Goal: Information Seeking & Learning: Learn about a topic

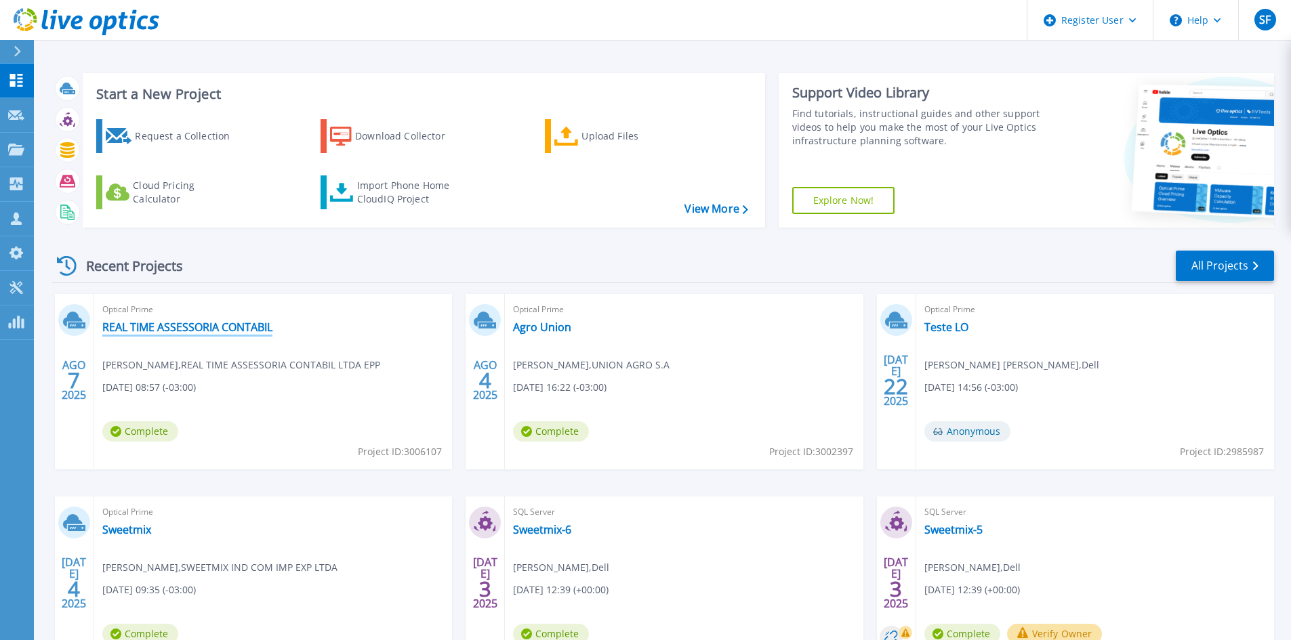
click at [198, 331] on link "REAL TIME ASSESSORIA CONTABIL" at bounding box center [187, 327] width 170 height 14
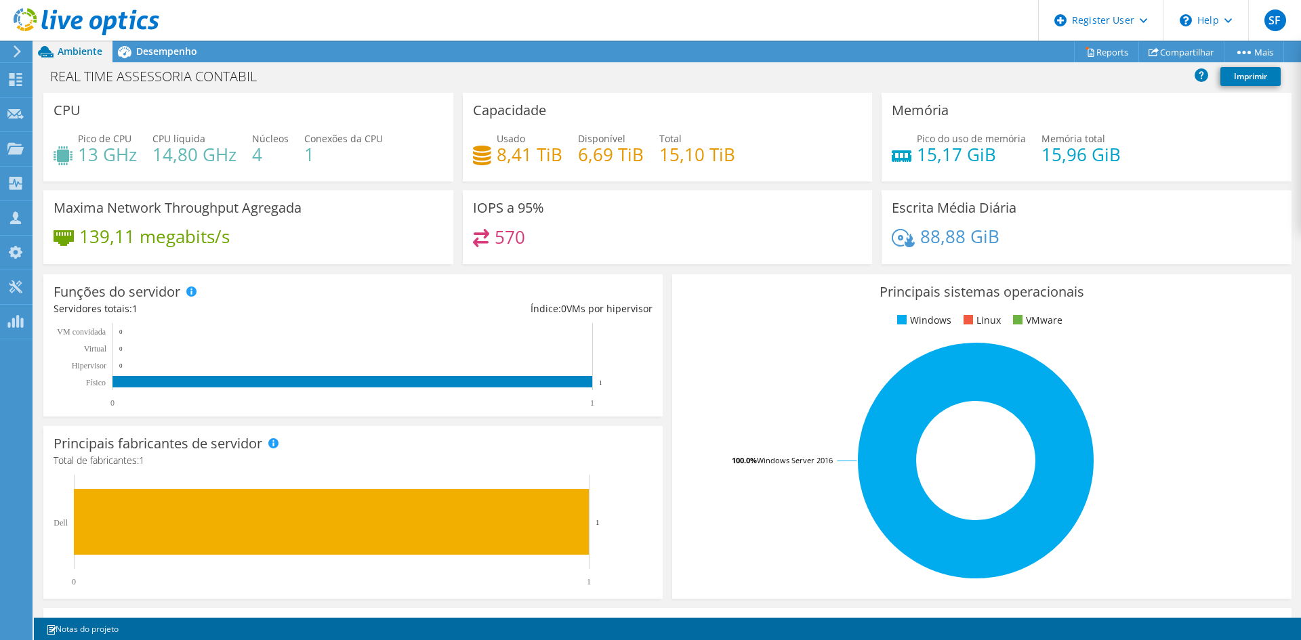
drag, startPoint x: 151, startPoint y: 26, endPoint x: 517, endPoint y: 262, distance: 435.3
click at [517, 262] on div "SF Usuário Dell Sofia Ferreira Sofia.Ferreira@dell.com Dell My Profile Log Out …" at bounding box center [650, 320] width 1301 height 640
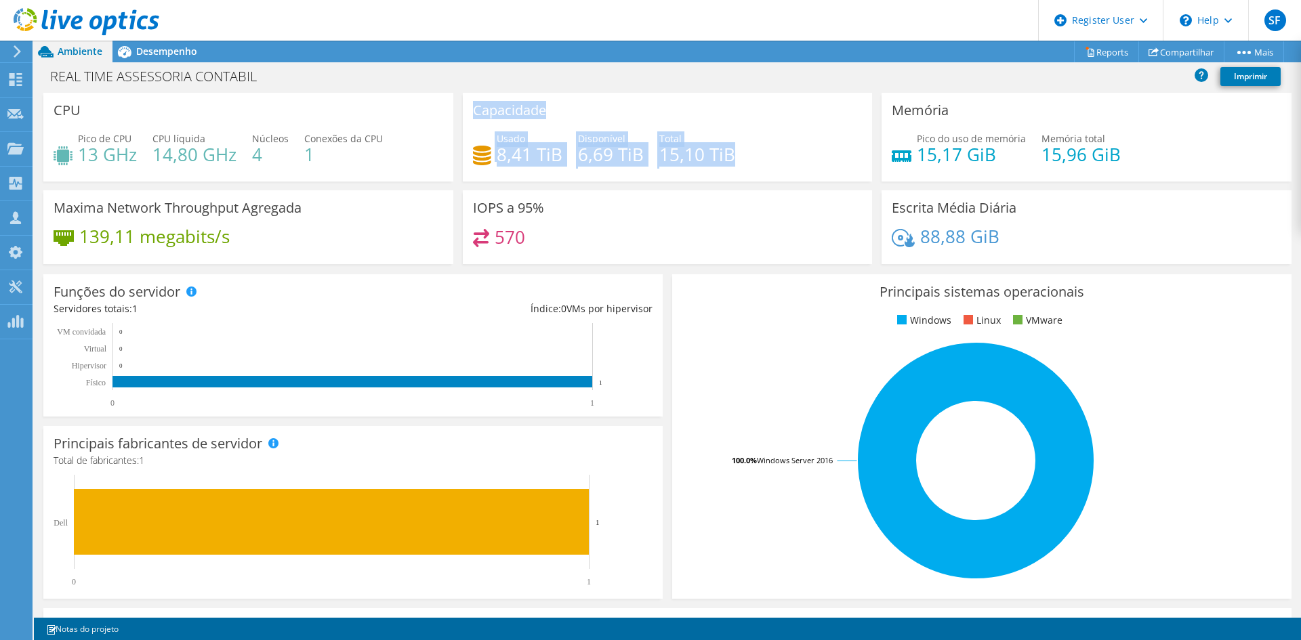
drag, startPoint x: 734, startPoint y: 161, endPoint x: 468, endPoint y: 112, distance: 270.7
click at [468, 112] on div "Capacidade Usado 8,41 TiB Disponível 6,69 TiB Total 15,10 TiB" at bounding box center [668, 137] width 410 height 89
click at [707, 148] on h4 "15,10 TiB" at bounding box center [697, 154] width 76 height 15
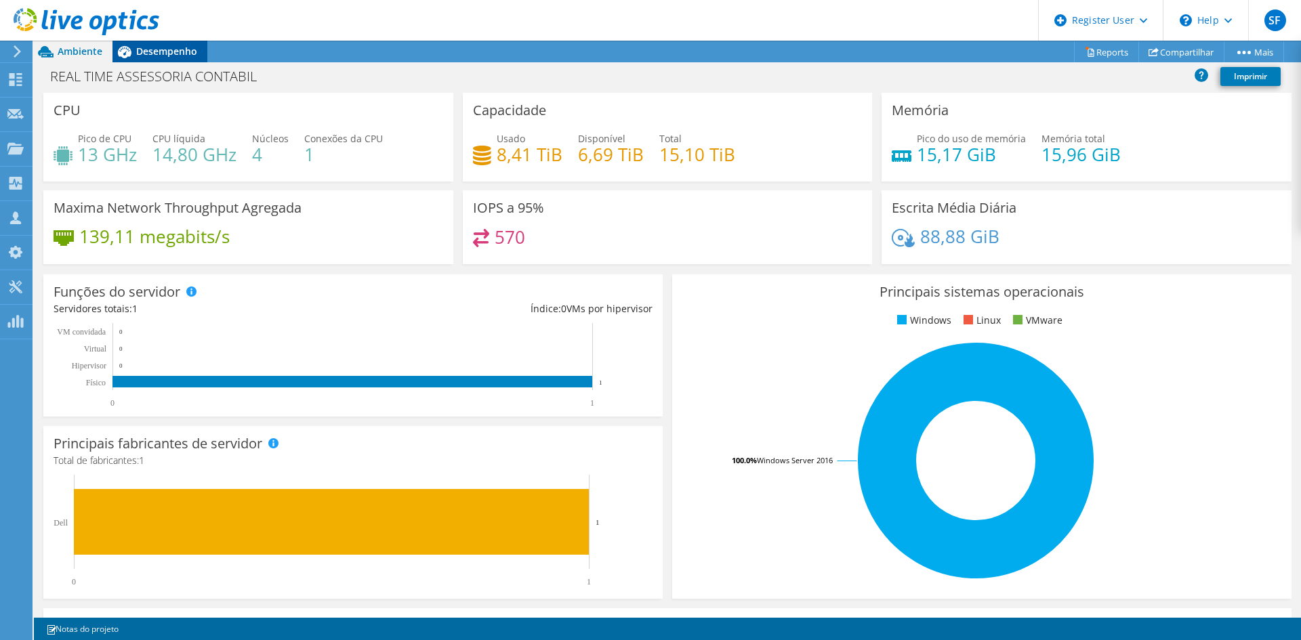
click at [174, 47] on span "Desempenho" at bounding box center [166, 51] width 61 height 13
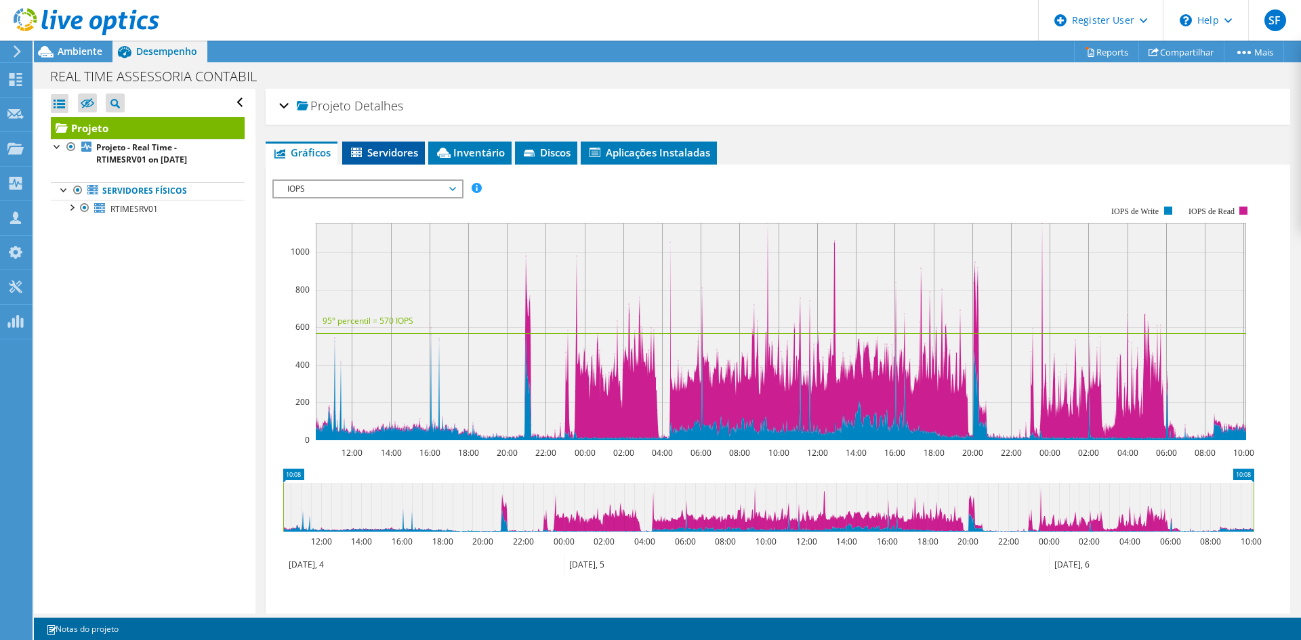
click at [384, 150] on span "Servidores" at bounding box center [383, 153] width 69 height 14
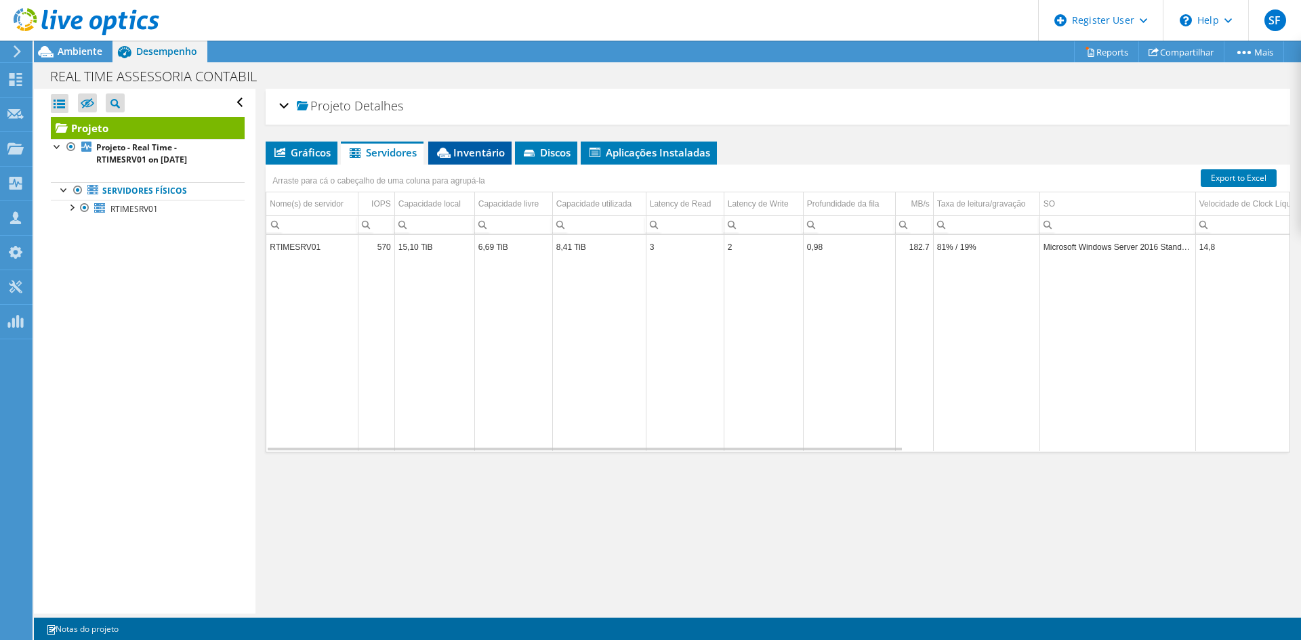
click at [459, 160] on li "Inventário" at bounding box center [469, 153] width 83 height 23
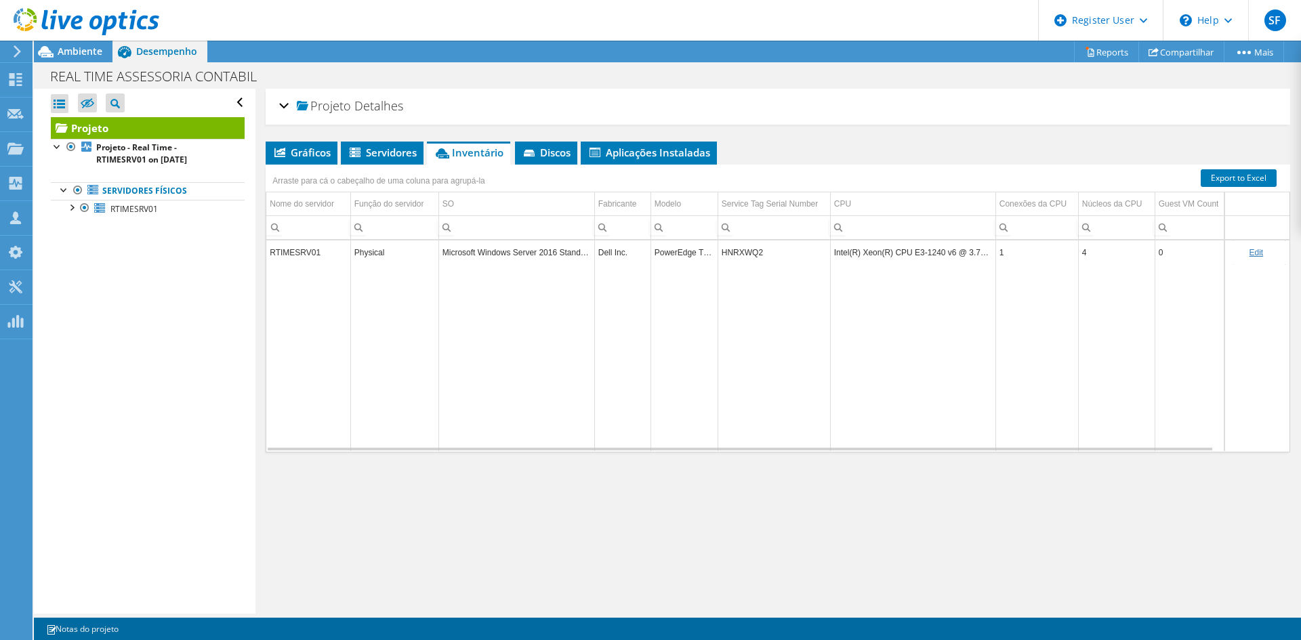
click at [744, 253] on td "HNRXWQ2" at bounding box center [774, 253] width 112 height 24
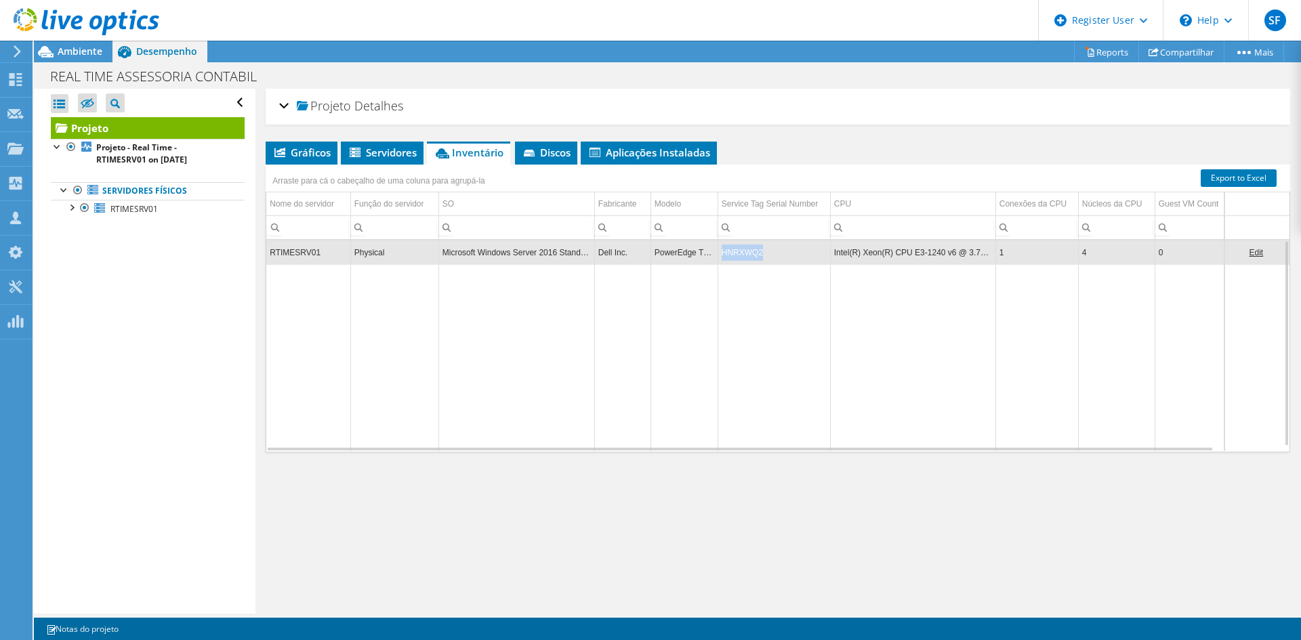
click at [744, 253] on td "HNRXWQ2" at bounding box center [774, 253] width 112 height 24
click at [293, 151] on span "Gráficos" at bounding box center [301, 153] width 58 height 14
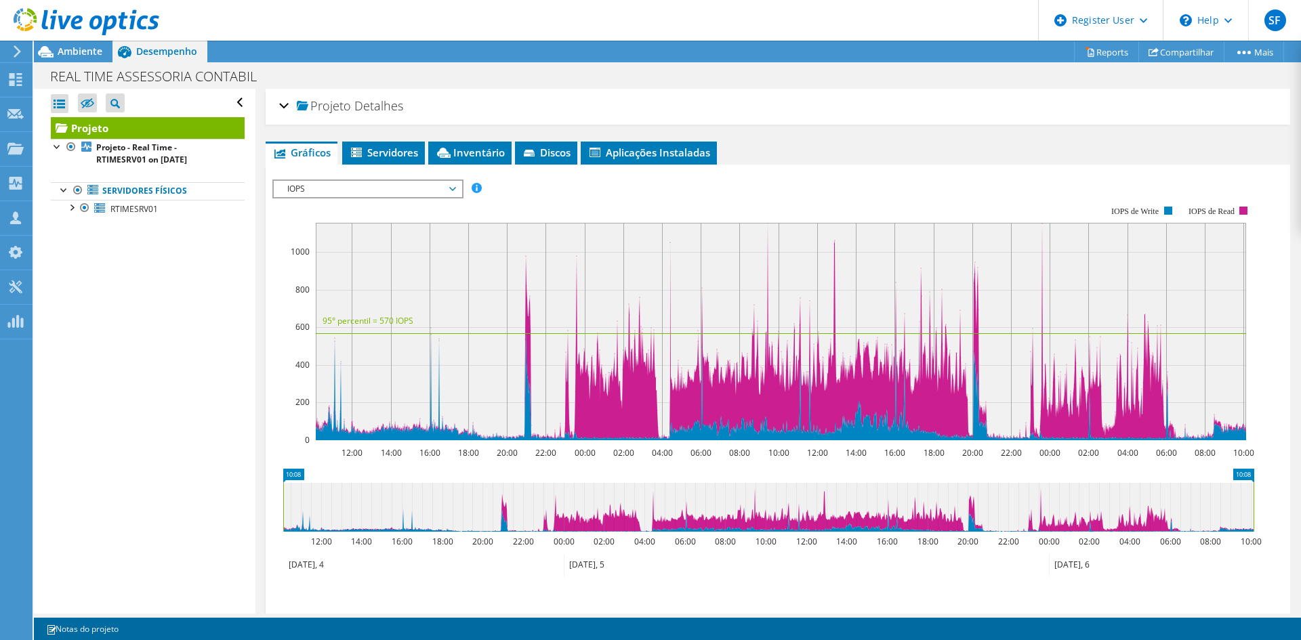
click at [361, 192] on span "IOPS" at bounding box center [368, 189] width 174 height 16
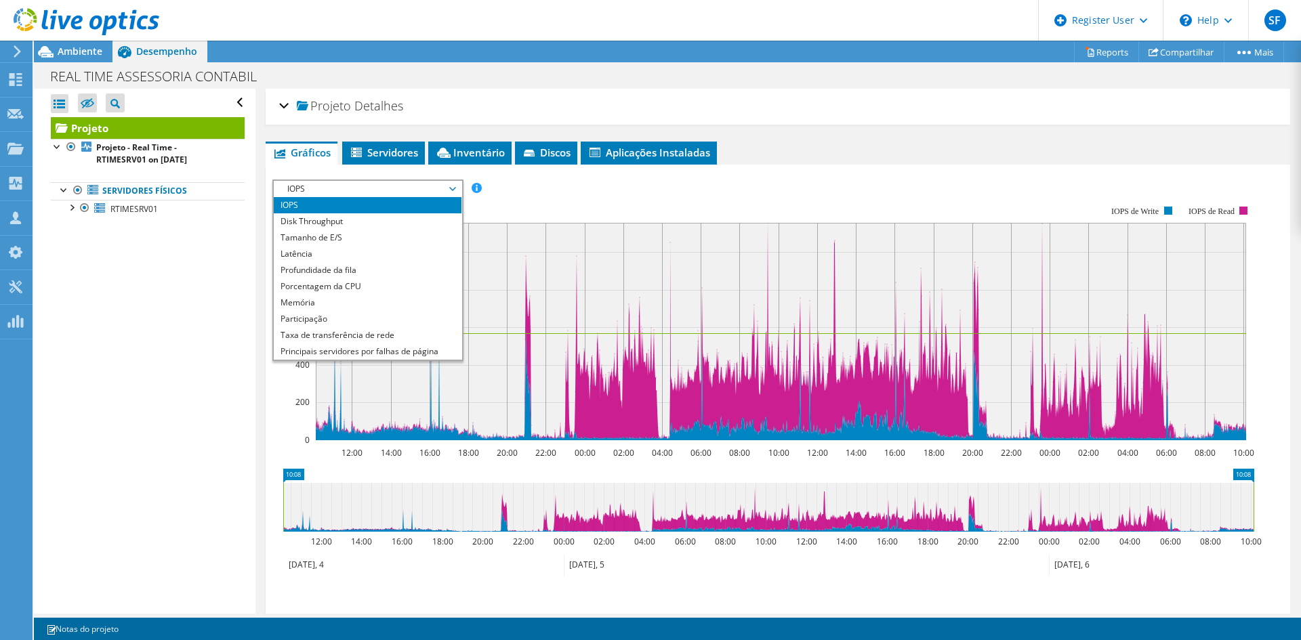
click at [342, 204] on li "IOPS" at bounding box center [368, 205] width 188 height 16
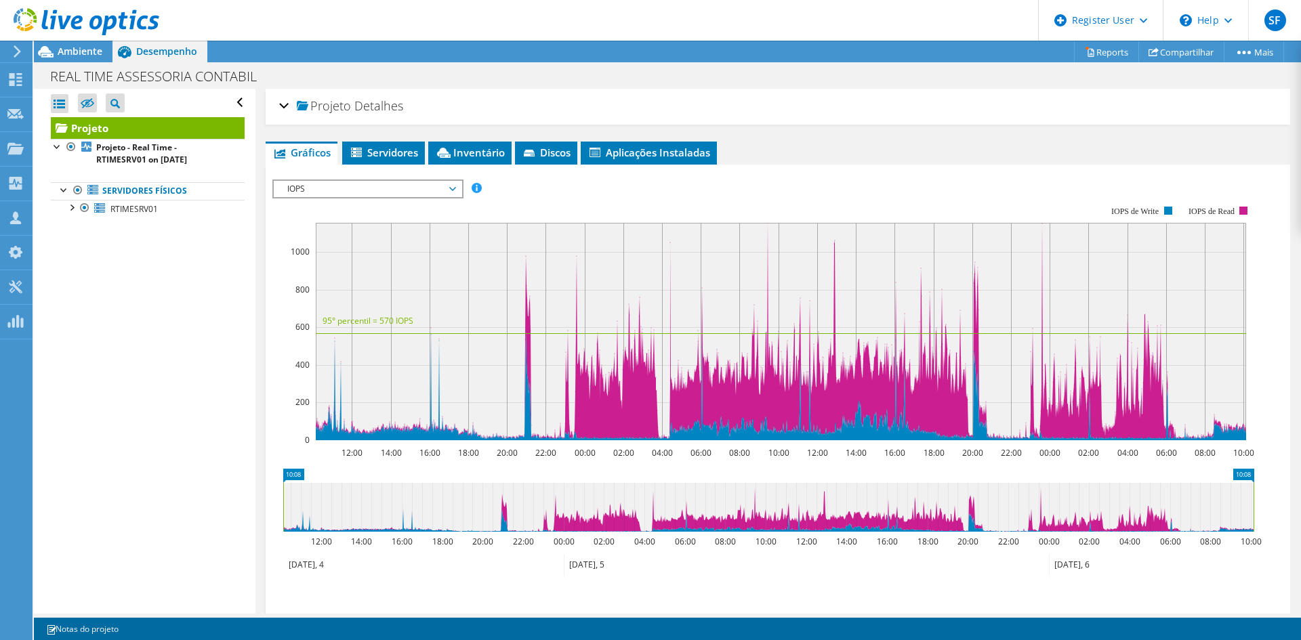
click at [341, 187] on span "IOPS" at bounding box center [368, 189] width 174 height 16
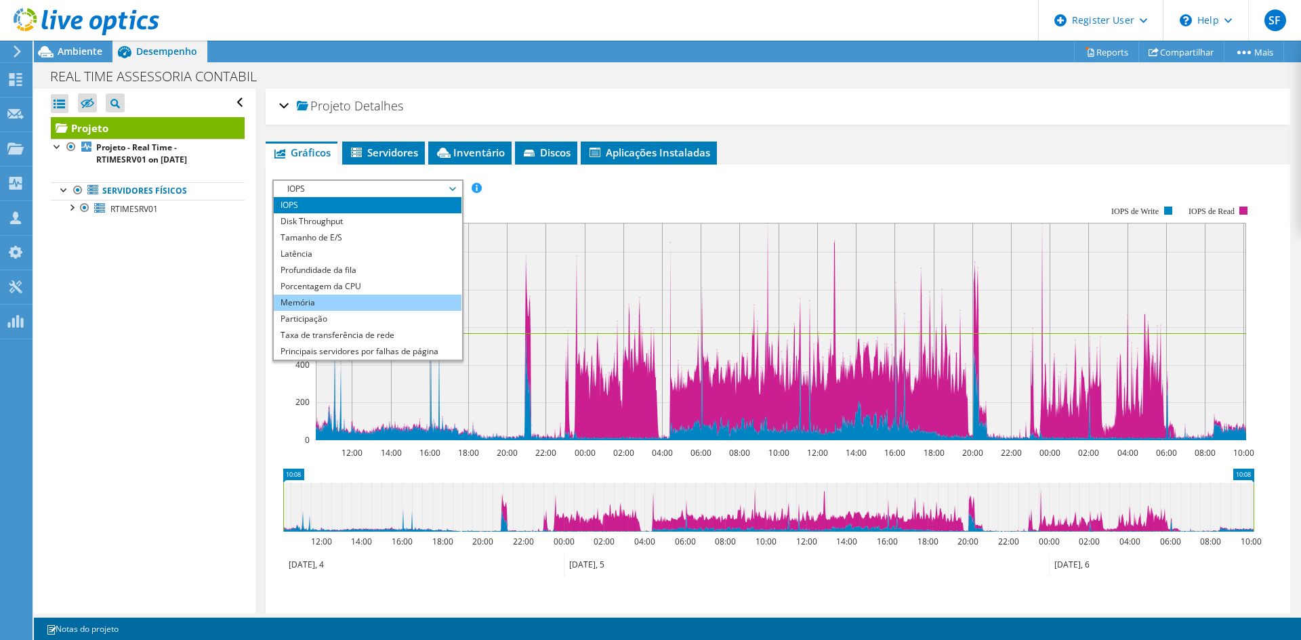
click at [338, 297] on li "Memória" at bounding box center [368, 303] width 188 height 16
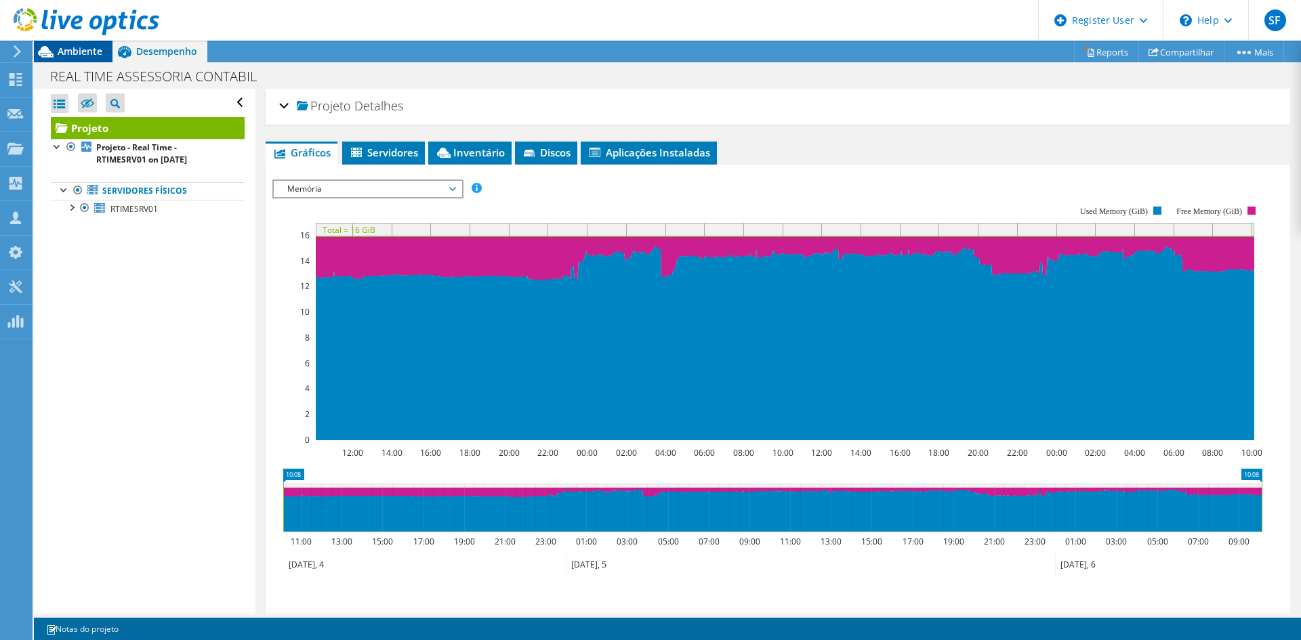
click at [79, 59] on div "Ambiente" at bounding box center [73, 52] width 79 height 22
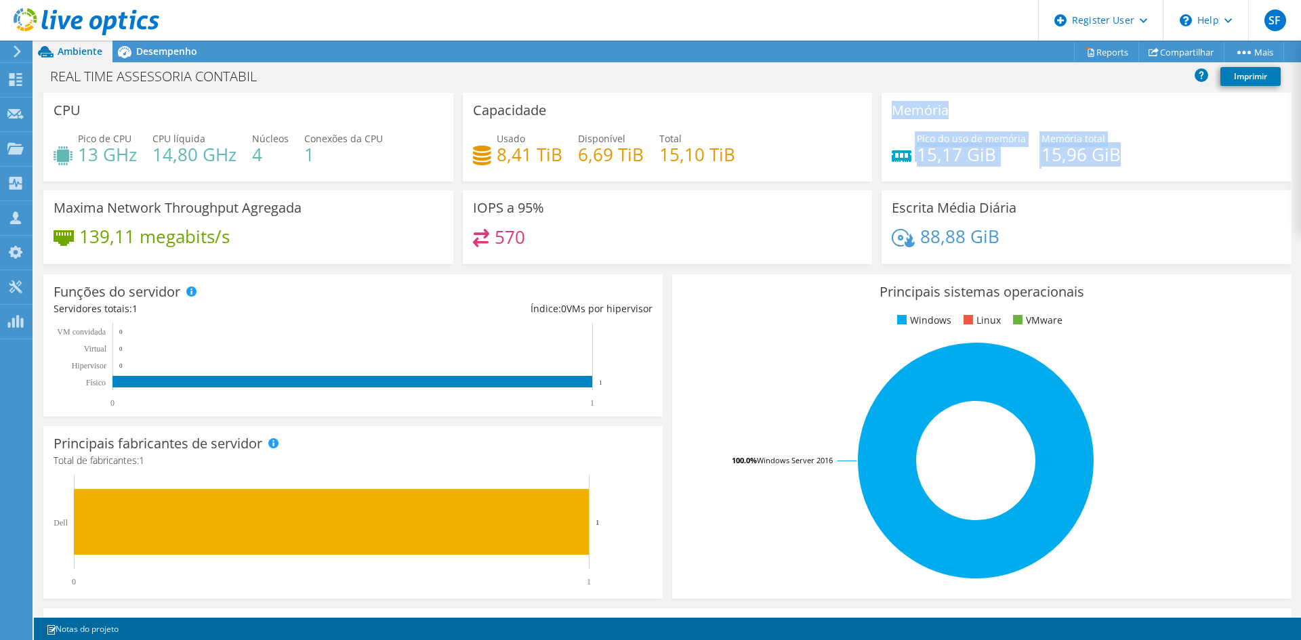
drag, startPoint x: 1106, startPoint y: 157, endPoint x: 867, endPoint y: 136, distance: 240.0
click at [867, 136] on div "CPU Pico de CPU 13 GHz CPU líquida 14,80 GHz Núcleos 4 Conexões da CPU 1 Capaci…" at bounding box center [668, 183] width 1258 height 180
click at [877, 170] on div "Memória Pico do uso de memória 15,17 GiB Memória total 15,96 GiB" at bounding box center [1086, 137] width 419 height 89
click at [150, 42] on div at bounding box center [79, 22] width 159 height 45
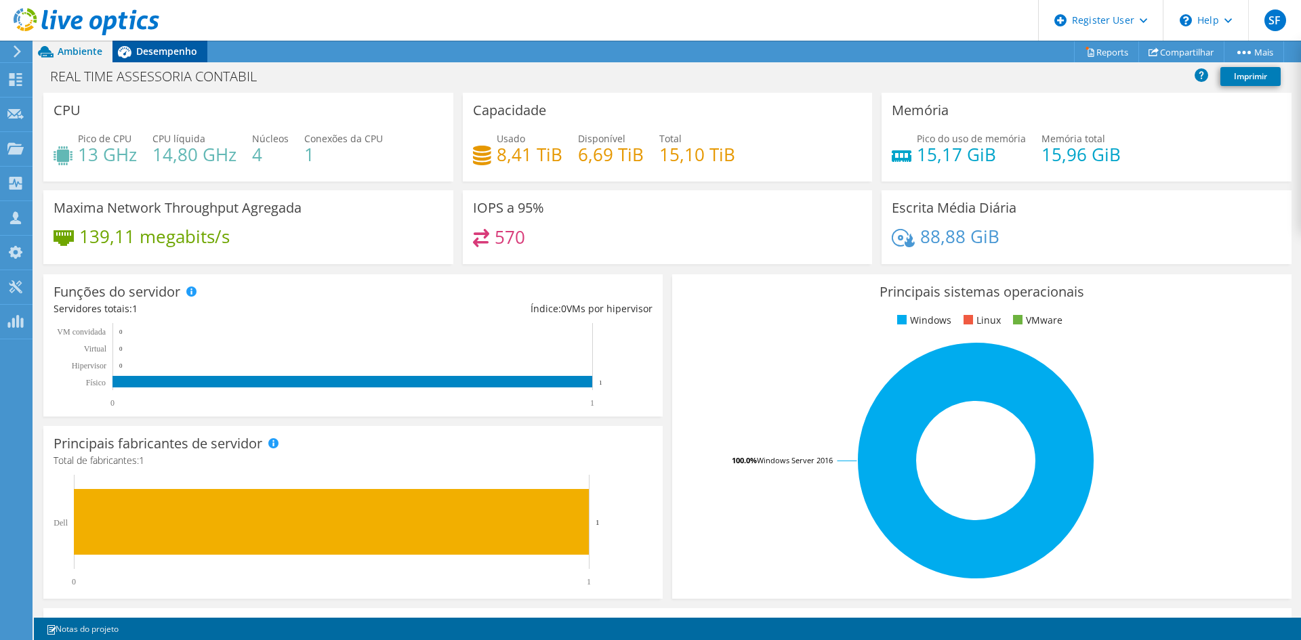
click at [150, 55] on span "Desempenho" at bounding box center [166, 51] width 61 height 13
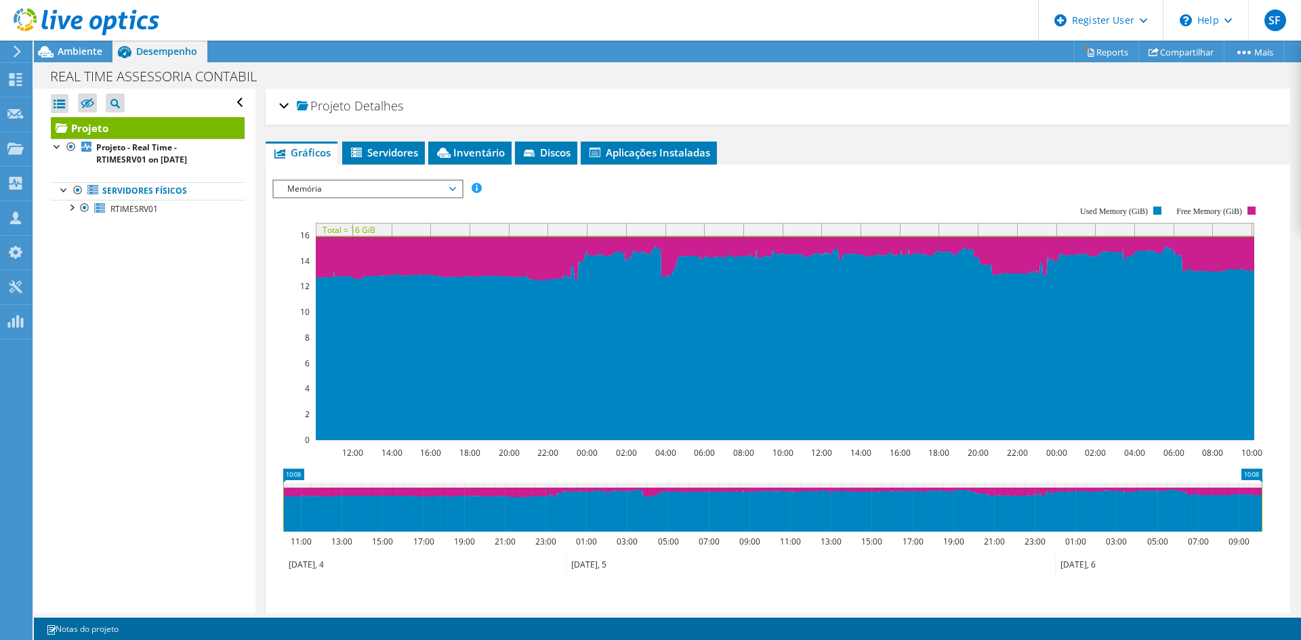
click at [321, 188] on span "Memória" at bounding box center [368, 189] width 174 height 16
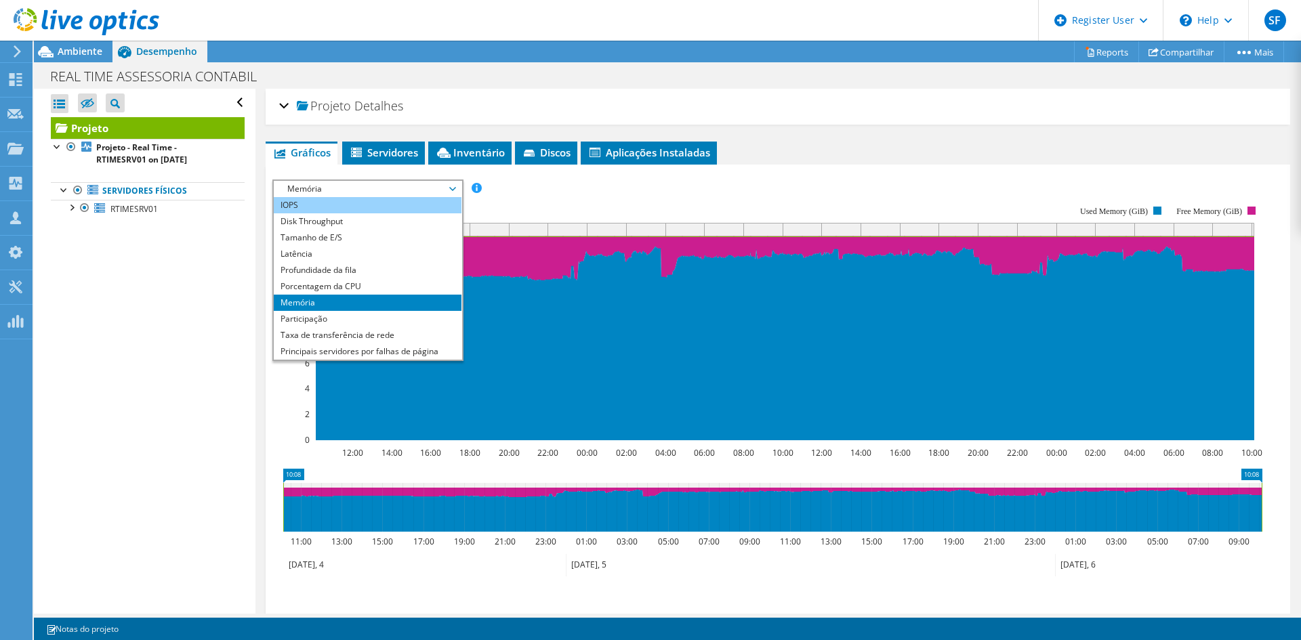
click at [331, 207] on li "IOPS" at bounding box center [368, 205] width 188 height 16
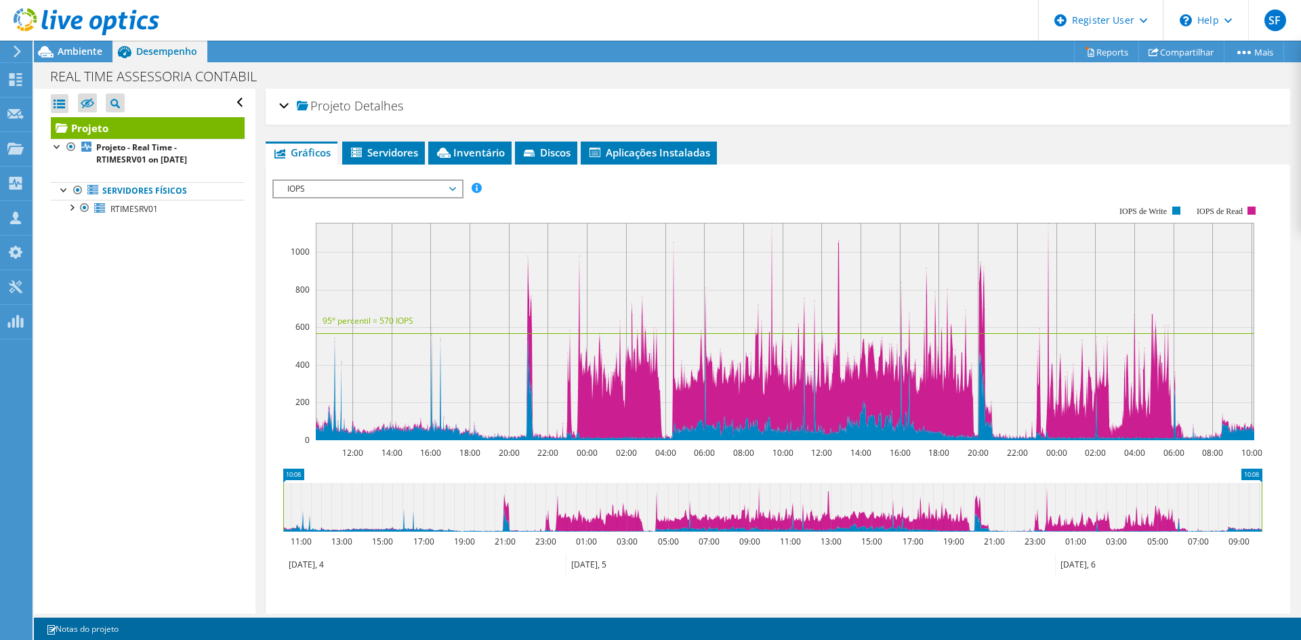
click at [330, 193] on span "IOPS" at bounding box center [368, 189] width 174 height 16
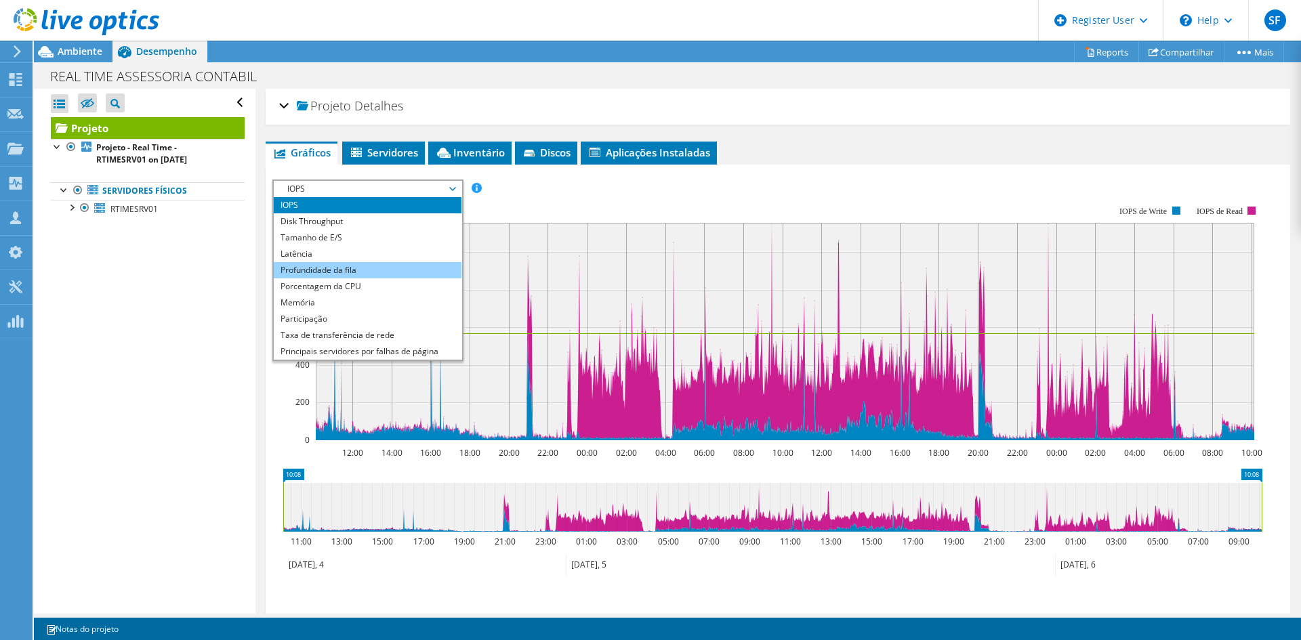
scroll to position [49, 0]
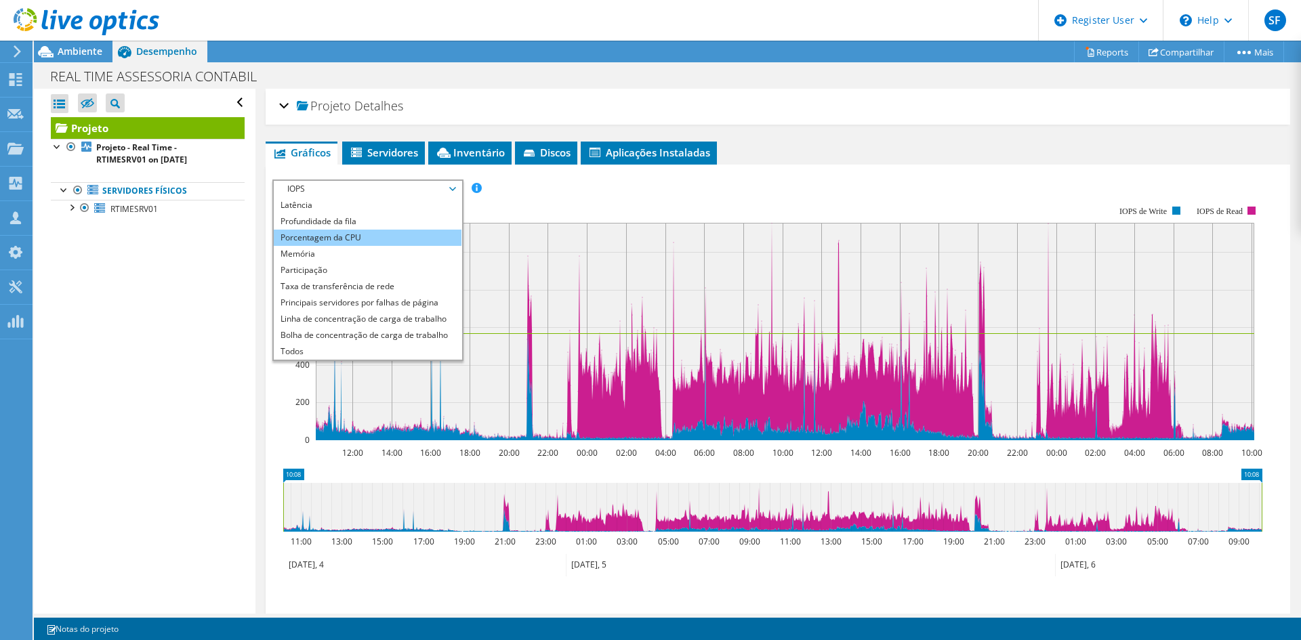
click at [338, 243] on li "Porcentagem da CPU" at bounding box center [368, 238] width 188 height 16
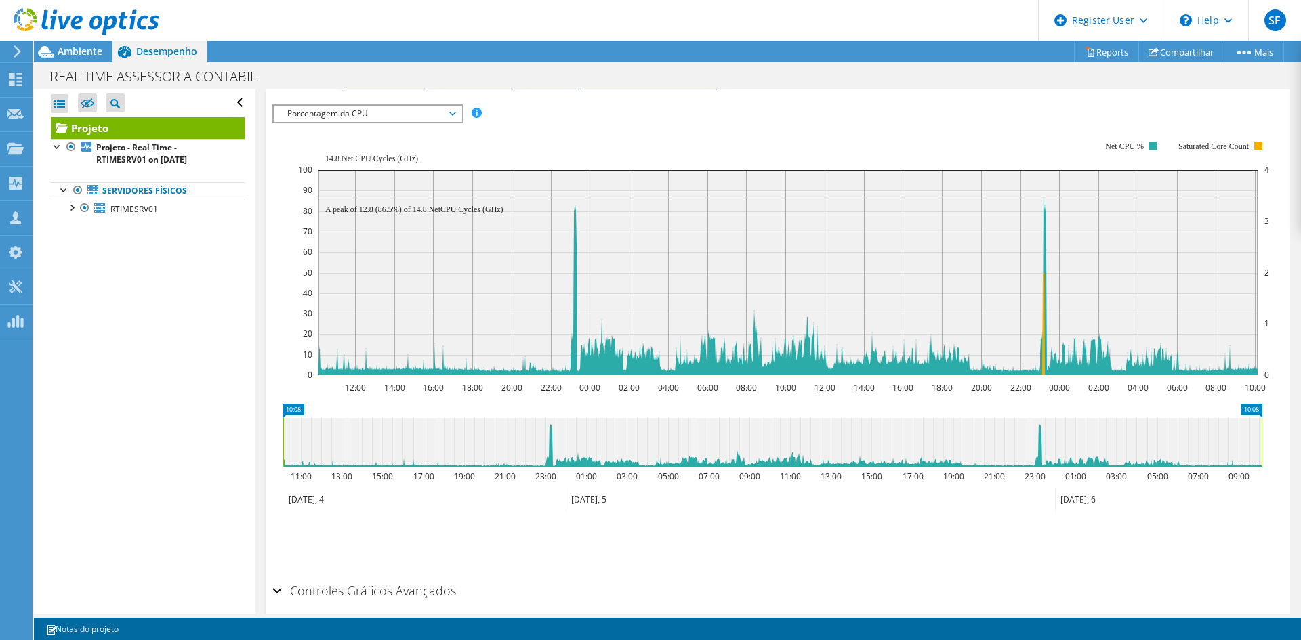
scroll to position [0, 0]
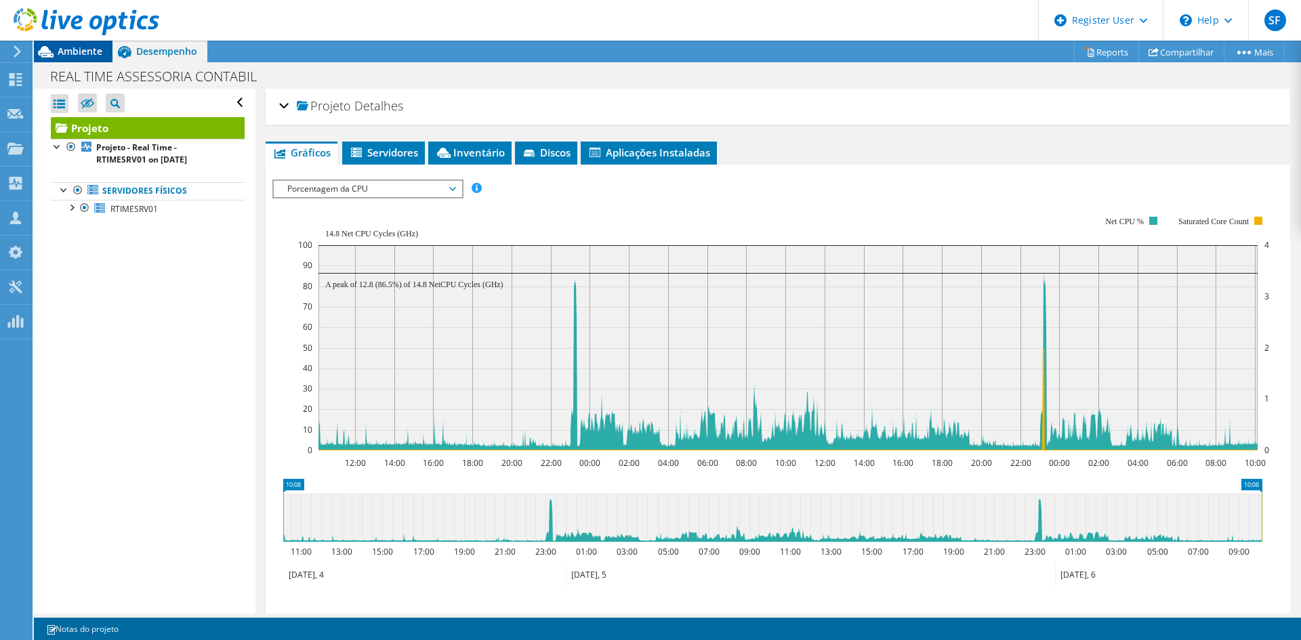
click at [72, 60] on div "Ambiente" at bounding box center [73, 52] width 79 height 22
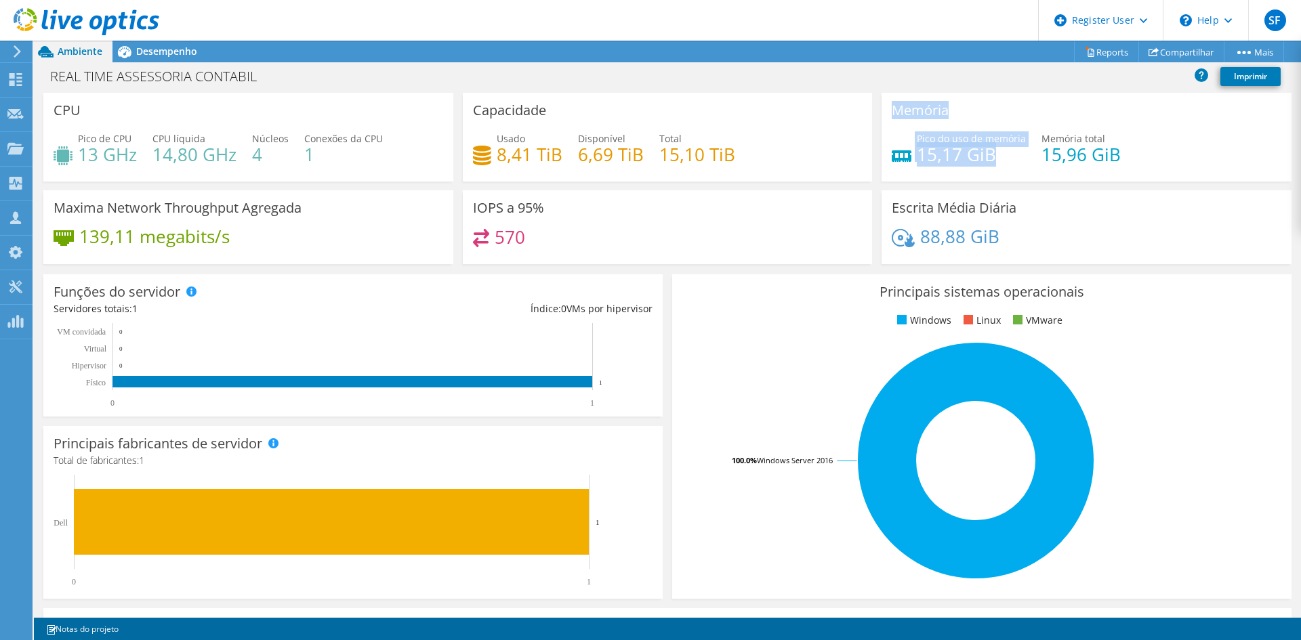
drag, startPoint x: 993, startPoint y: 157, endPoint x: 889, endPoint y: 118, distance: 110.9
click at [889, 118] on div "Memória Pico do uso de memória 15,17 GiB Memória total 15,96 GiB" at bounding box center [1087, 137] width 410 height 89
click at [1083, 162] on h4 "15,96 GiB" at bounding box center [1080, 154] width 79 height 15
drag, startPoint x: 1115, startPoint y: 159, endPoint x: 1087, endPoint y: 163, distance: 27.3
click at [1087, 163] on div "Pico do uso de memória 15,17 GiB Memória total 15,96 GiB" at bounding box center [1087, 153] width 390 height 44
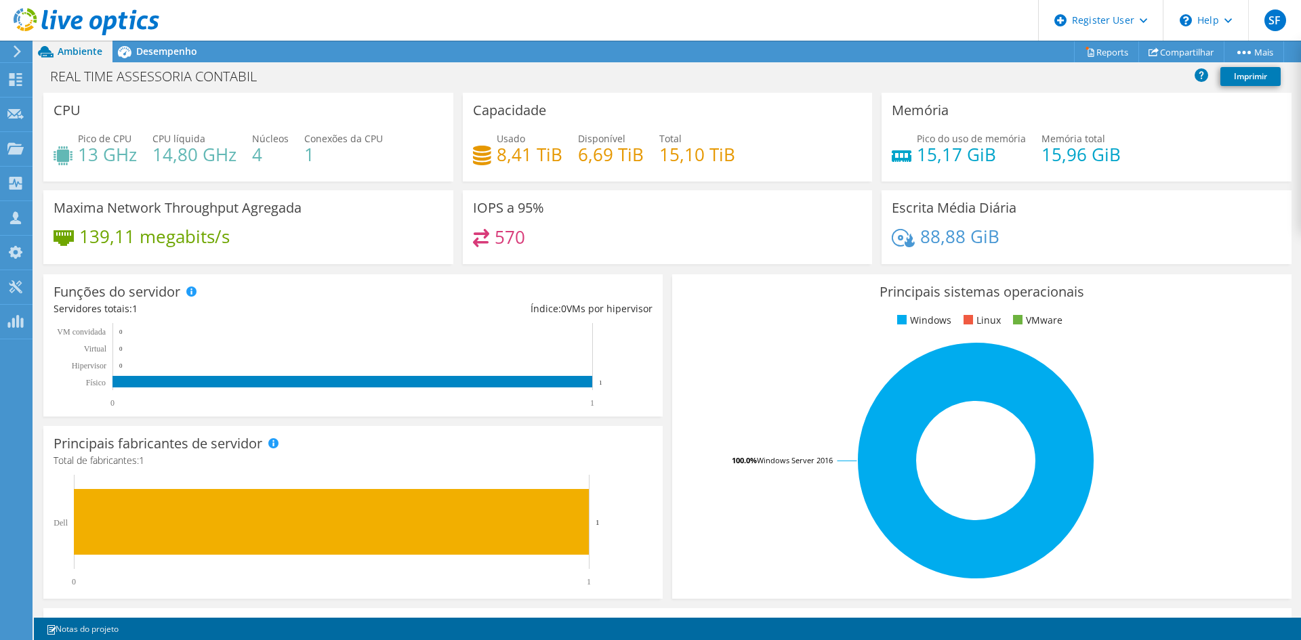
click at [720, 159] on h4 "15,10 TiB" at bounding box center [697, 154] width 76 height 15
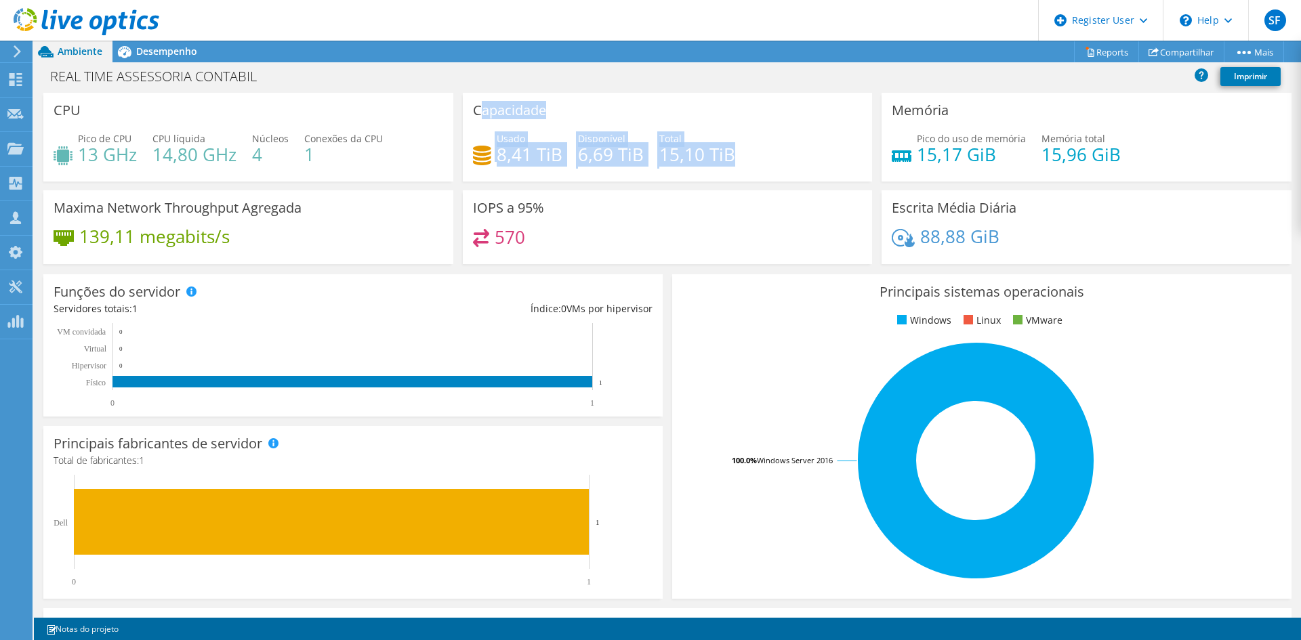
drag, startPoint x: 728, startPoint y: 154, endPoint x: 465, endPoint y: 112, distance: 267.0
click at [466, 112] on div "Capacidade Usado 8,41 TiB Disponível 6,69 TiB Total 15,10 TiB" at bounding box center [668, 137] width 410 height 89
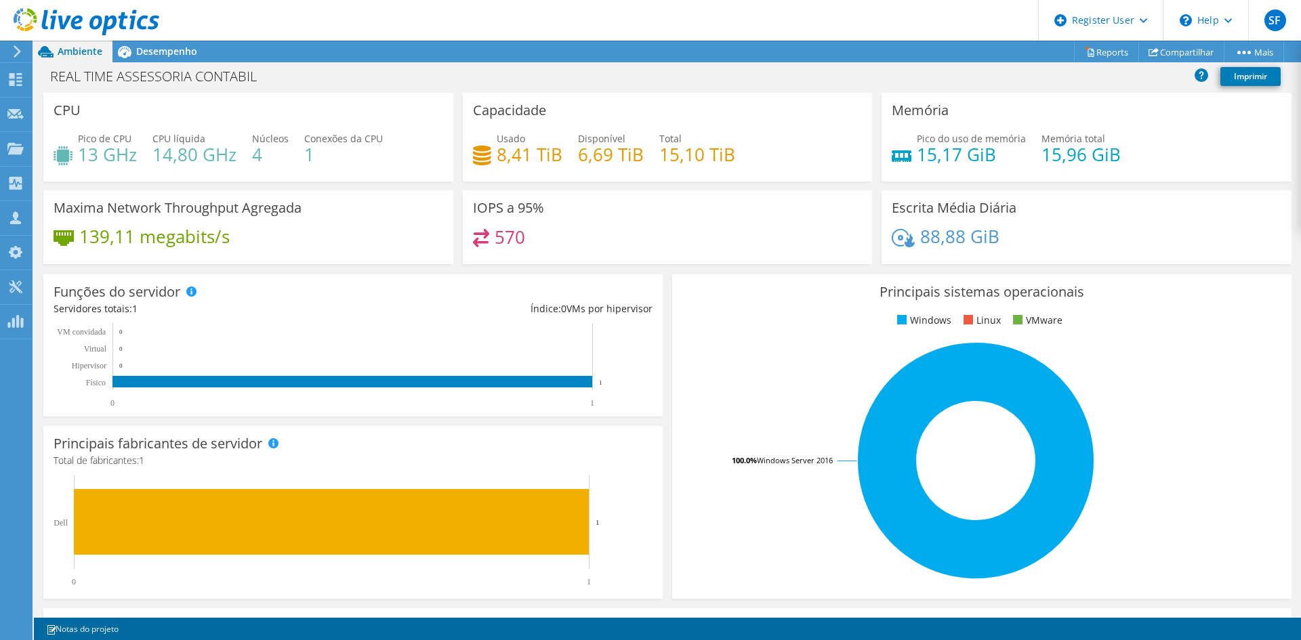
click at [615, 211] on div "IOPS a 95% 570" at bounding box center [668, 227] width 410 height 74
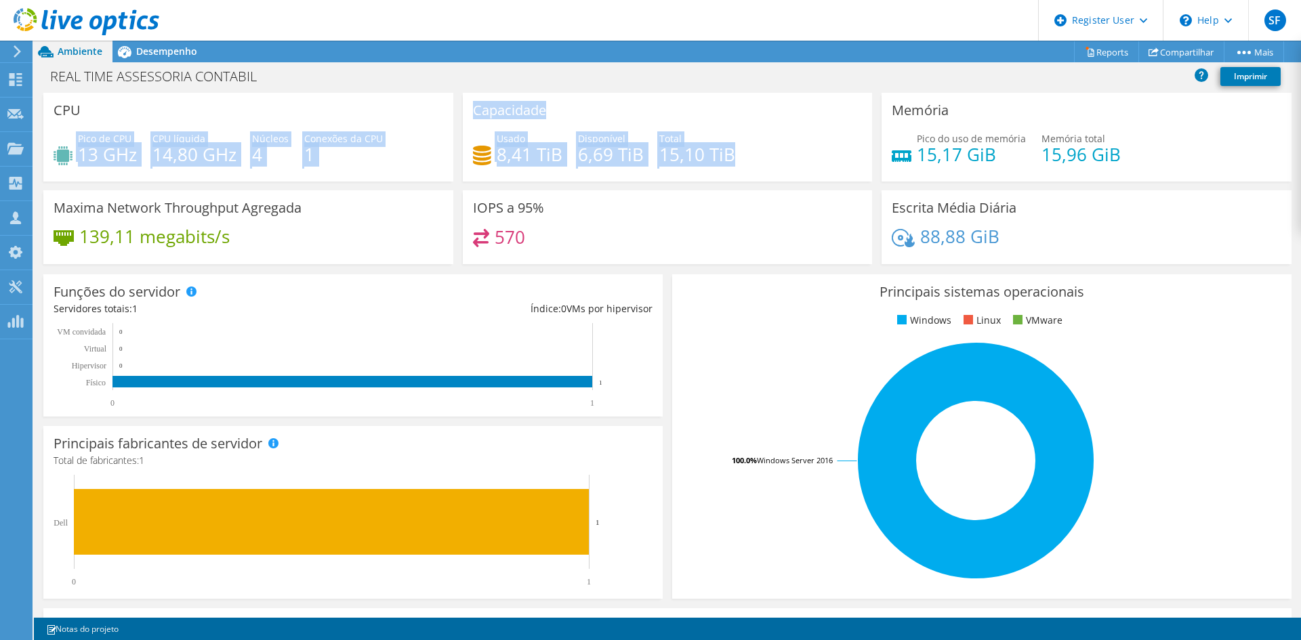
drag, startPoint x: 737, startPoint y: 154, endPoint x: 453, endPoint y: 114, distance: 286.8
click at [453, 114] on div "CPU Pico de CPU 13 GHz CPU líquida 14,80 GHz Núcleos 4 Conexões da CPU 1 Capaci…" at bounding box center [668, 183] width 1258 height 180
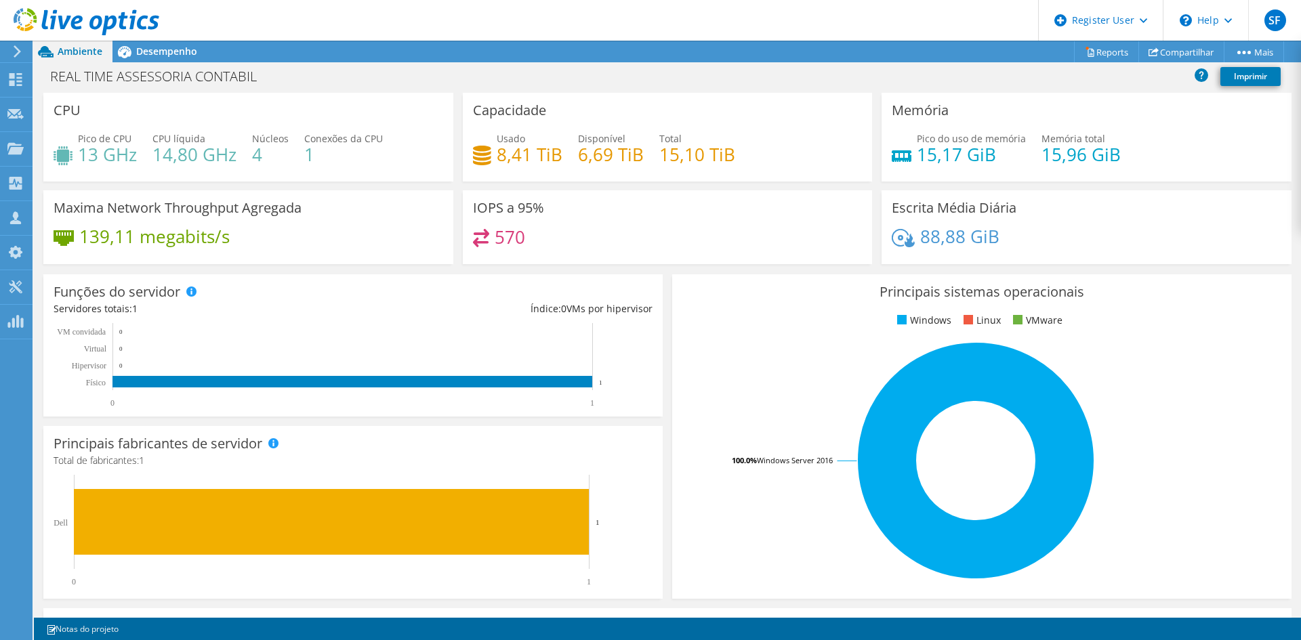
click at [618, 193] on div "IOPS a 95% 570" at bounding box center [668, 227] width 410 height 74
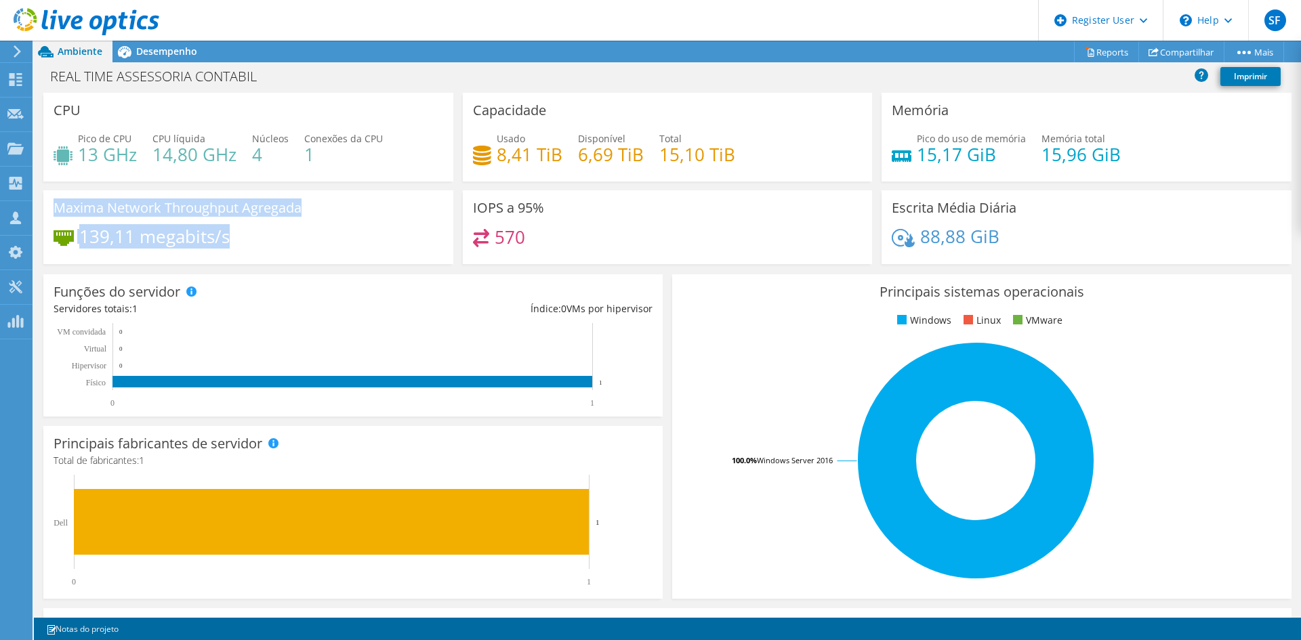
drag, startPoint x: 236, startPoint y: 242, endPoint x: 50, endPoint y: 207, distance: 188.8
click at [50, 207] on div "Maxima Network Throughput Agregada 139,11 megabits/s" at bounding box center [248, 227] width 410 height 74
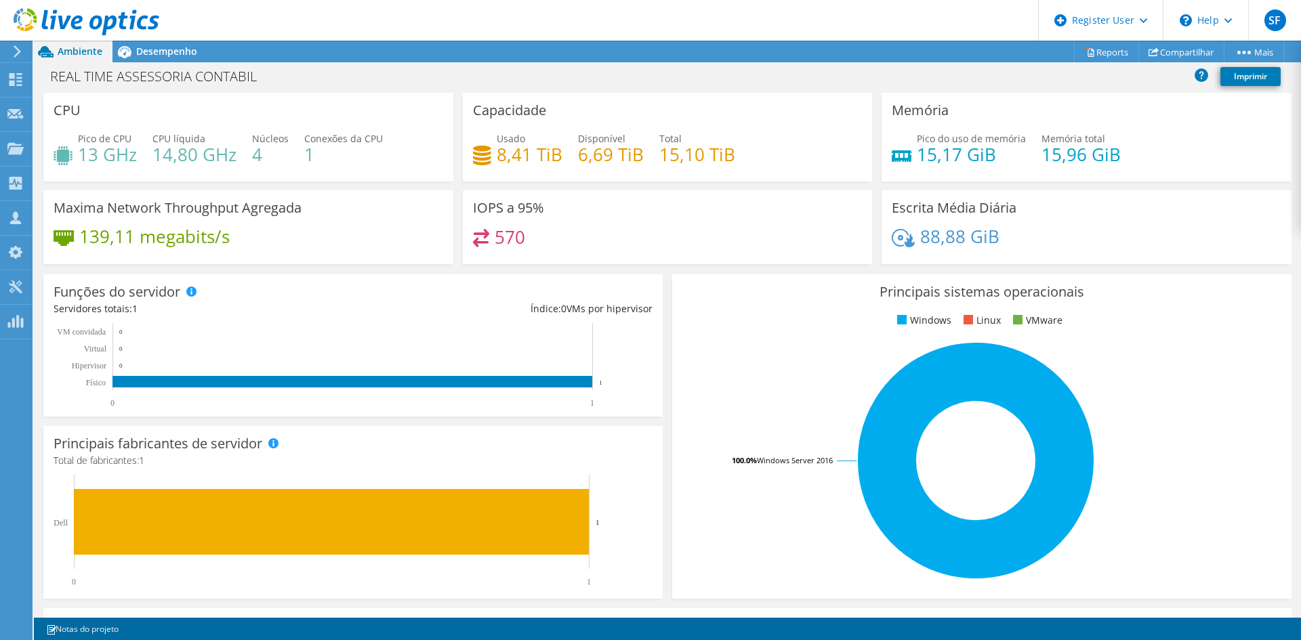
click at [221, 254] on div "139,11 megabits/s" at bounding box center [249, 243] width 390 height 28
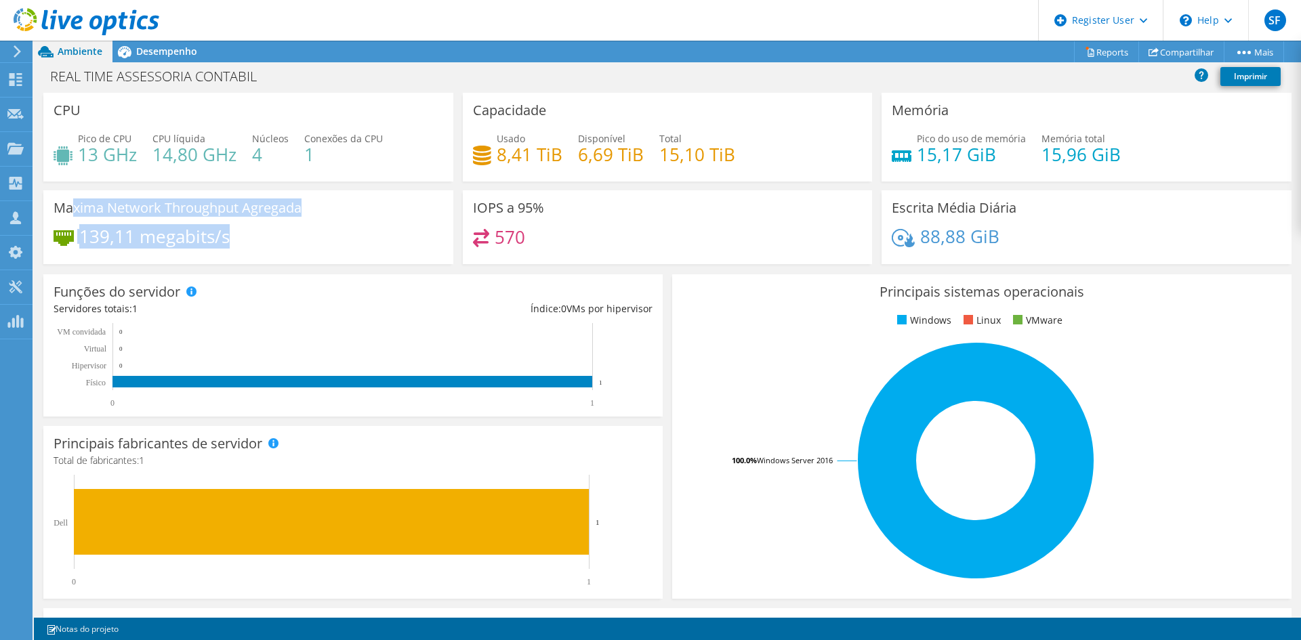
drag, startPoint x: 235, startPoint y: 235, endPoint x: 70, endPoint y: 209, distance: 167.4
click at [70, 209] on div "Maxima Network Throughput Agregada 139,11 megabits/s" at bounding box center [248, 227] width 410 height 74
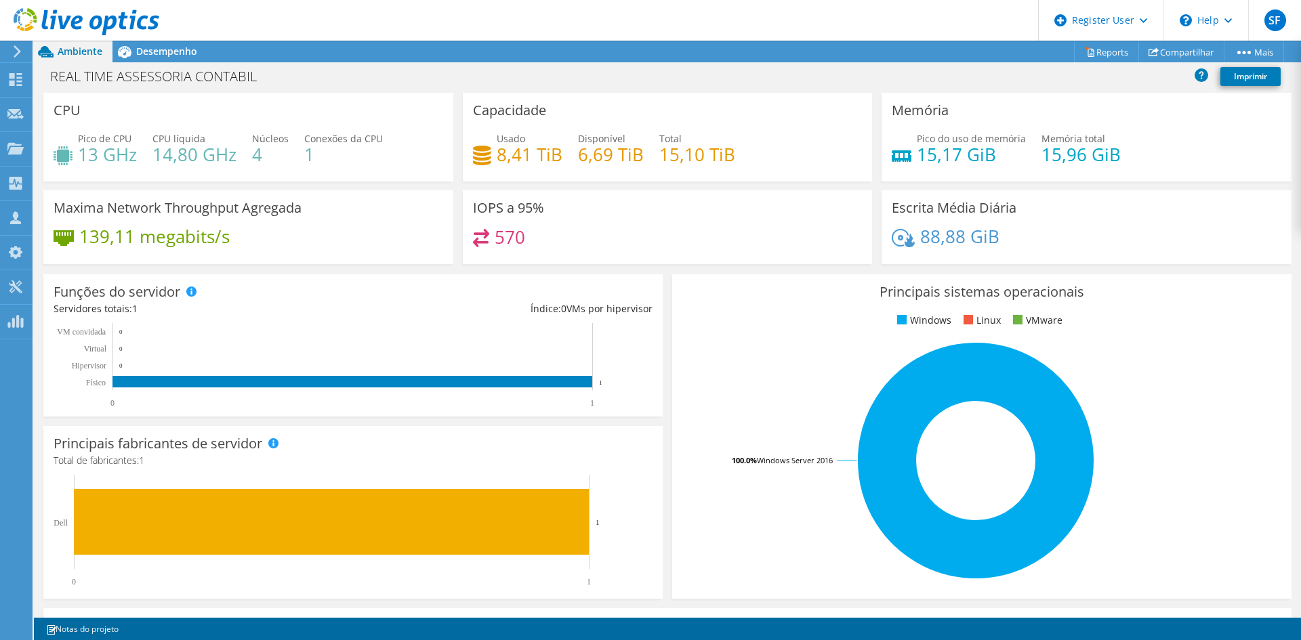
click at [233, 239] on div "139,11 megabits/s" at bounding box center [249, 243] width 390 height 28
drag, startPoint x: 522, startPoint y: 236, endPoint x: 461, endPoint y: 193, distance: 74.4
click at [463, 193] on div "IOPS a 95% 570" at bounding box center [668, 227] width 410 height 74
click at [514, 230] on h4 "570" at bounding box center [510, 237] width 30 height 15
drag, startPoint x: 497, startPoint y: 232, endPoint x: 467, endPoint y: 207, distance: 39.5
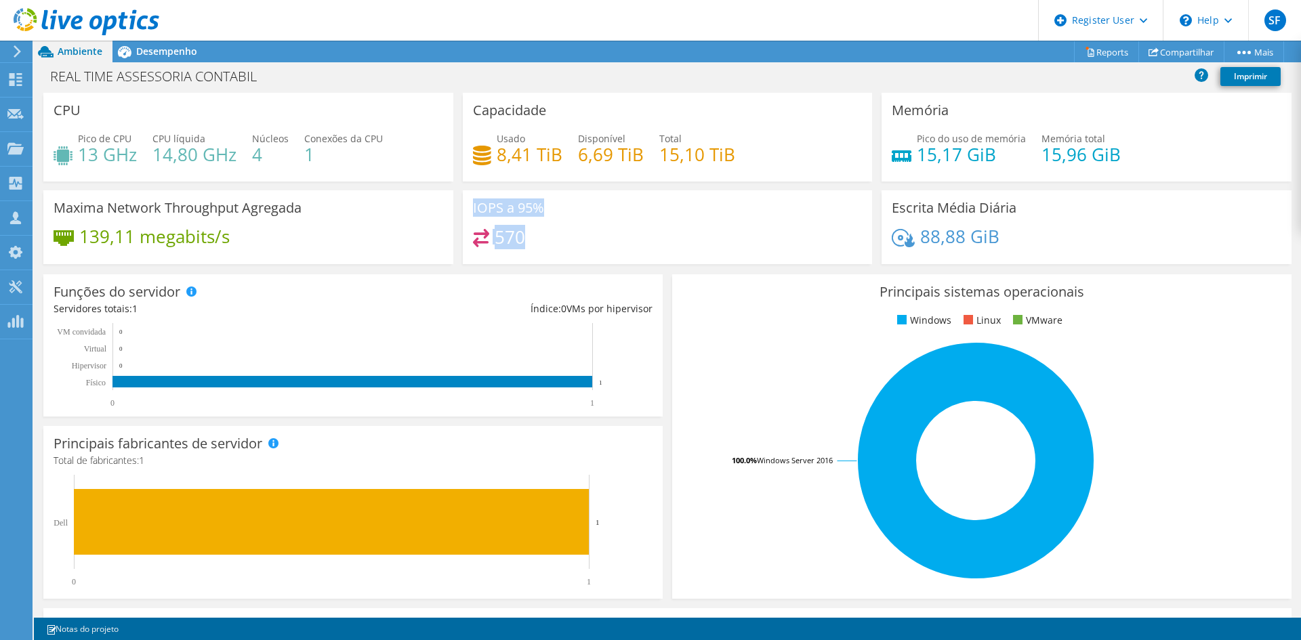
click at [467, 207] on div "IOPS a 95% 570" at bounding box center [668, 227] width 410 height 74
click at [507, 222] on div "IOPS a 95% 570" at bounding box center [668, 227] width 410 height 74
drag, startPoint x: 524, startPoint y: 241, endPoint x: 465, endPoint y: 207, distance: 68.6
click at [465, 207] on div "IOPS a 95% 570" at bounding box center [668, 227] width 410 height 74
click at [505, 232] on h4 "570" at bounding box center [510, 237] width 30 height 15
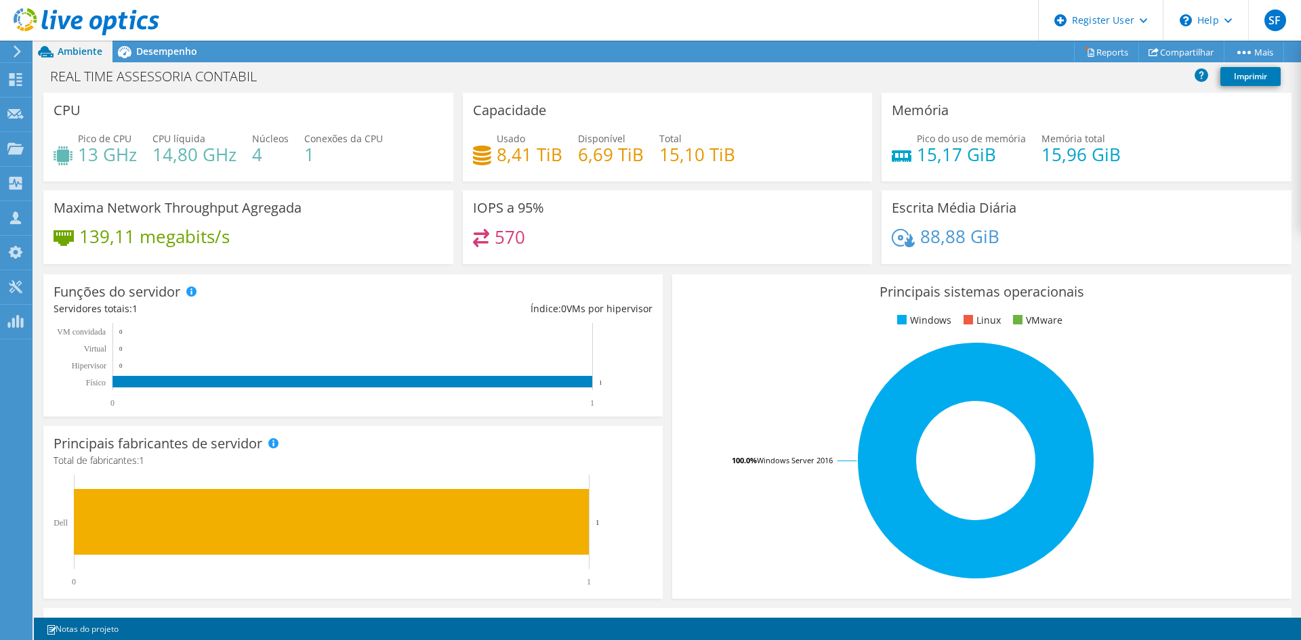
click at [528, 245] on div "570" at bounding box center [668, 243] width 390 height 29
click at [141, 55] on span "Desempenho" at bounding box center [166, 51] width 61 height 13
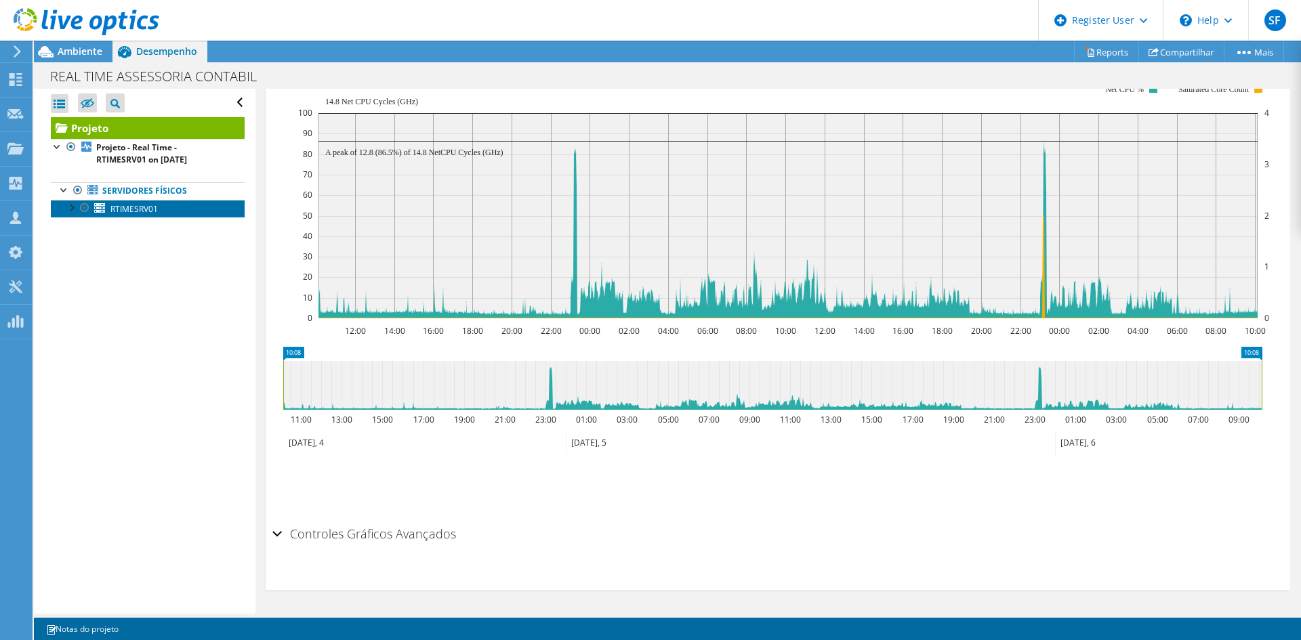
click at [123, 208] on span "RTIMESRV01" at bounding box center [133, 209] width 47 height 12
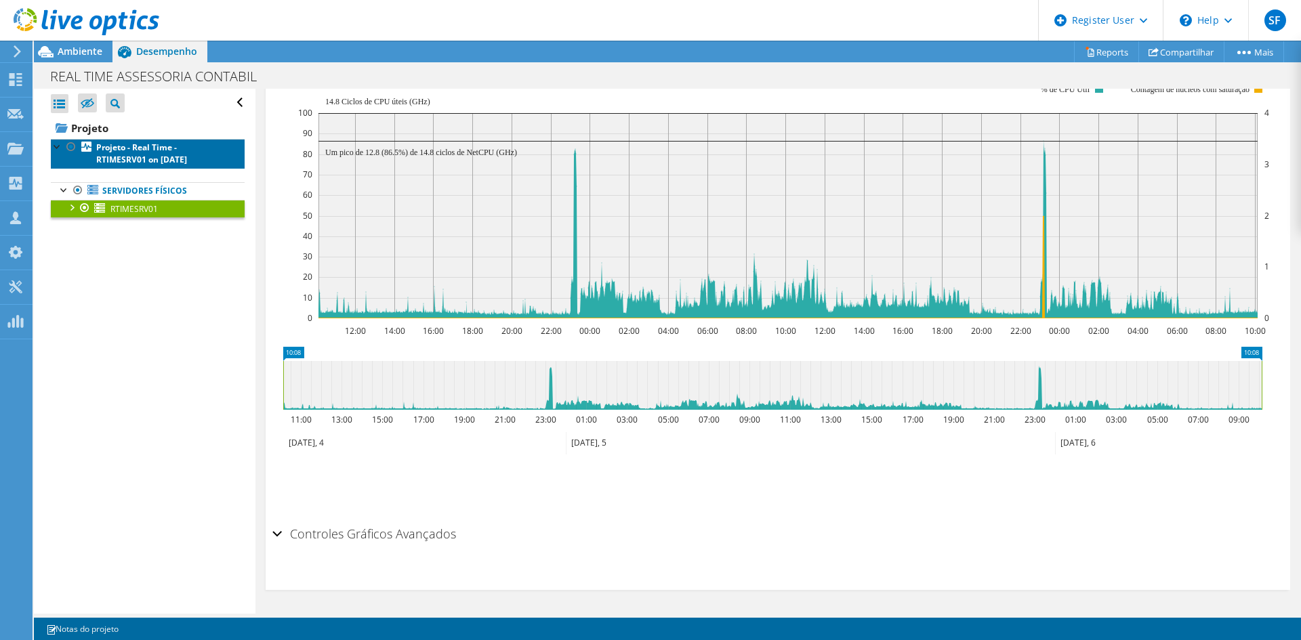
click at [136, 148] on b "Projeto - Real Time - RTIMESRV01 on [DATE]" at bounding box center [141, 154] width 91 height 24
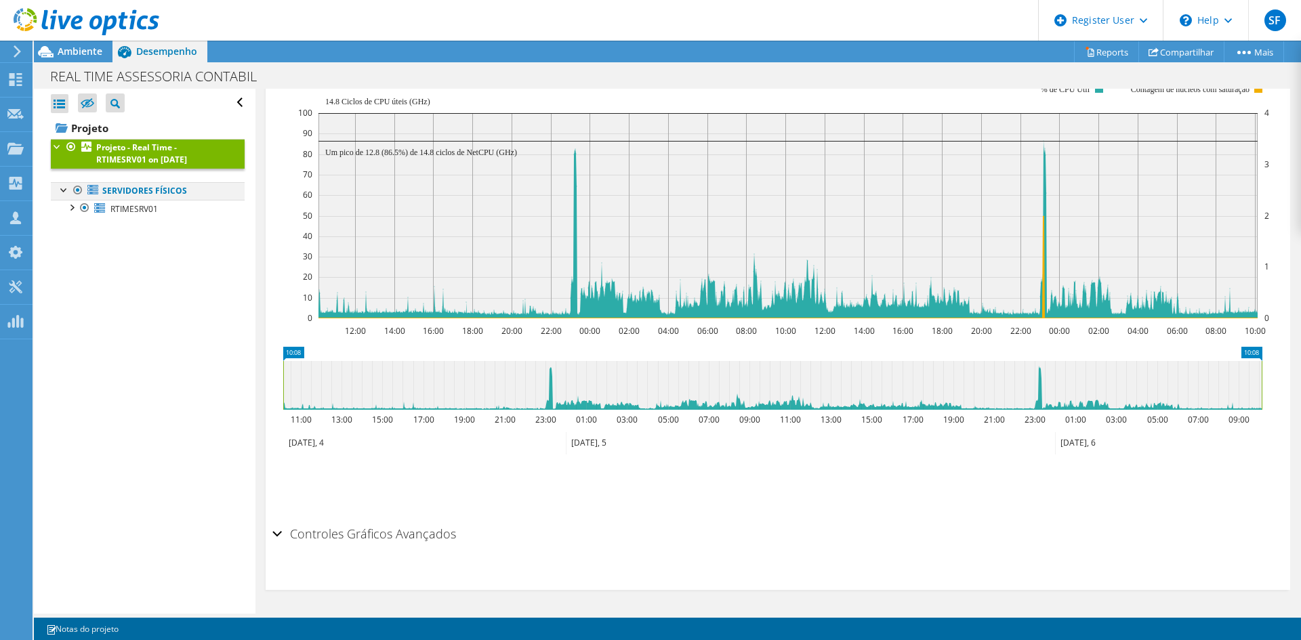
click at [60, 189] on div at bounding box center [65, 189] width 14 height 14
click at [127, 205] on span "RTIMESRV01" at bounding box center [133, 209] width 47 height 12
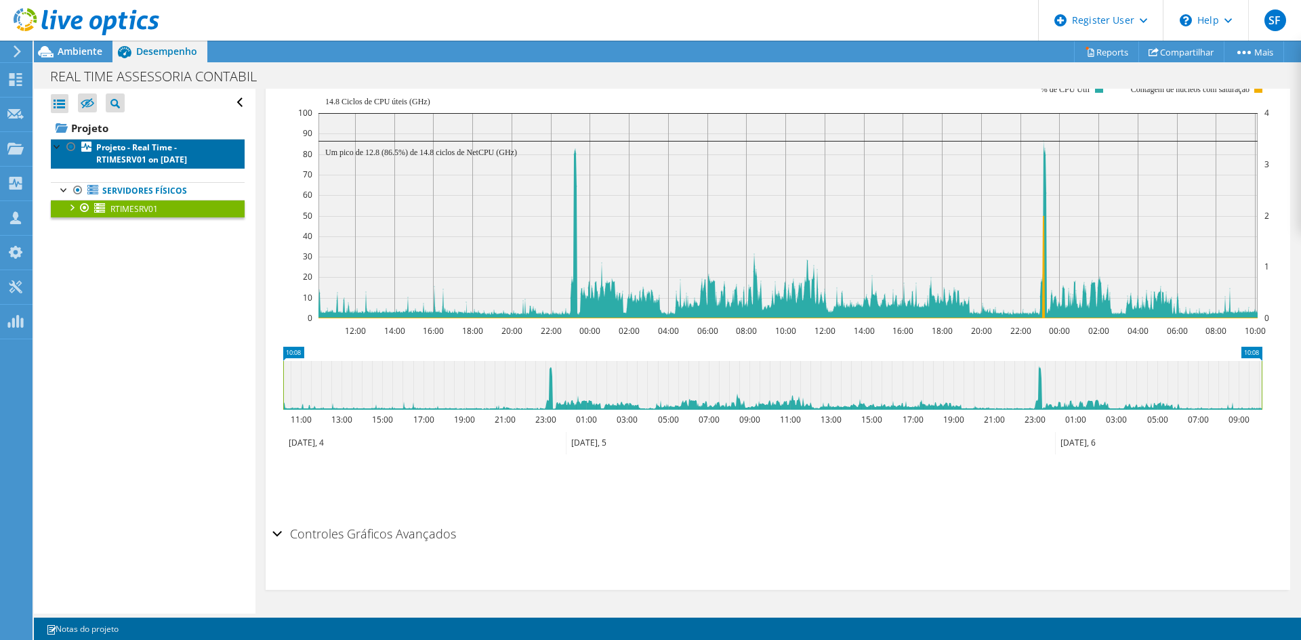
click at [120, 153] on b "Projeto - Real Time - RTIMESRV01 on [DATE]" at bounding box center [141, 154] width 91 height 24
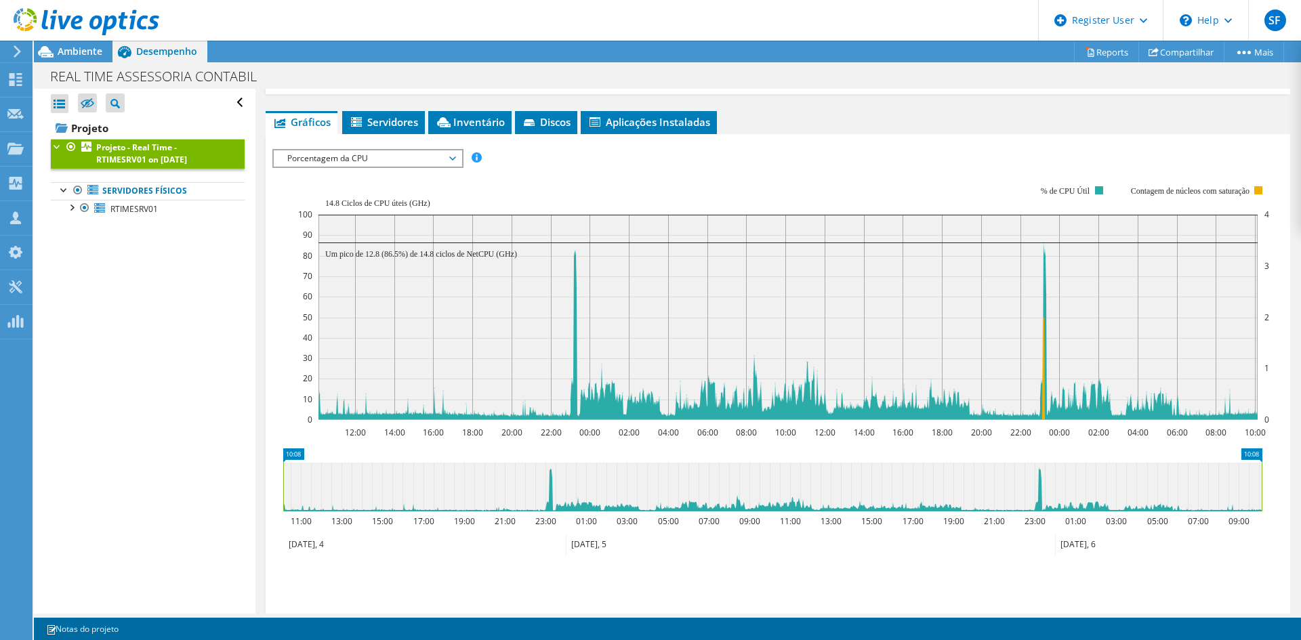
scroll to position [0, 0]
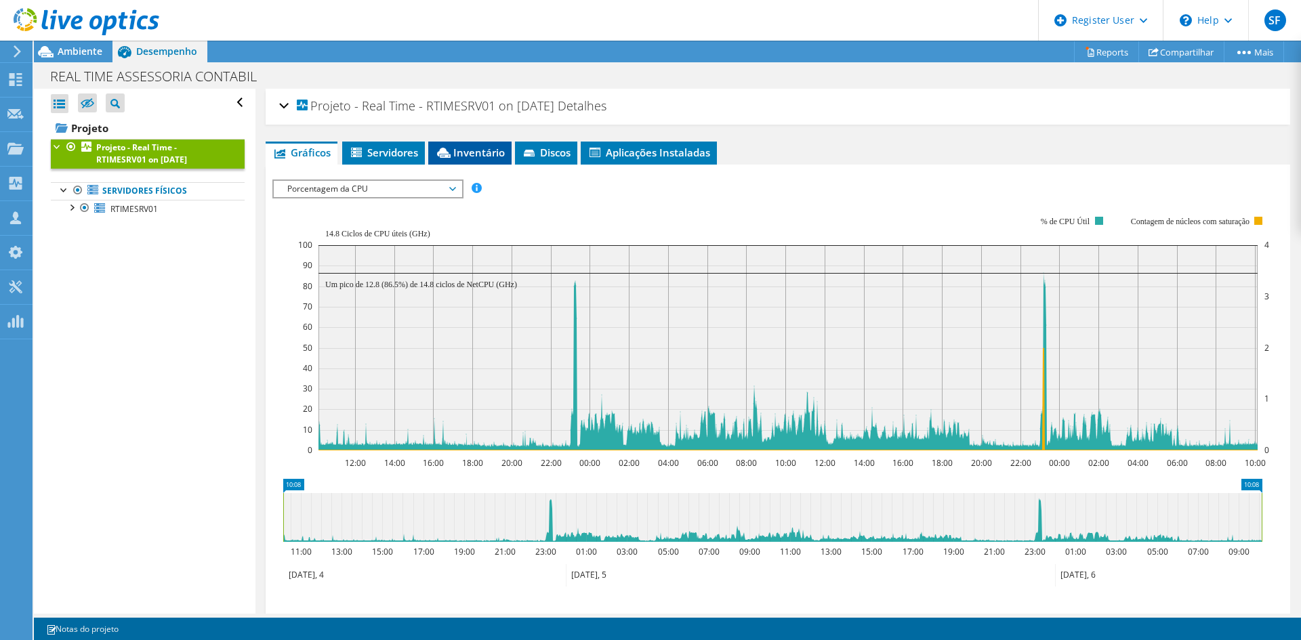
click at [448, 153] on icon at bounding box center [444, 153] width 14 height 10
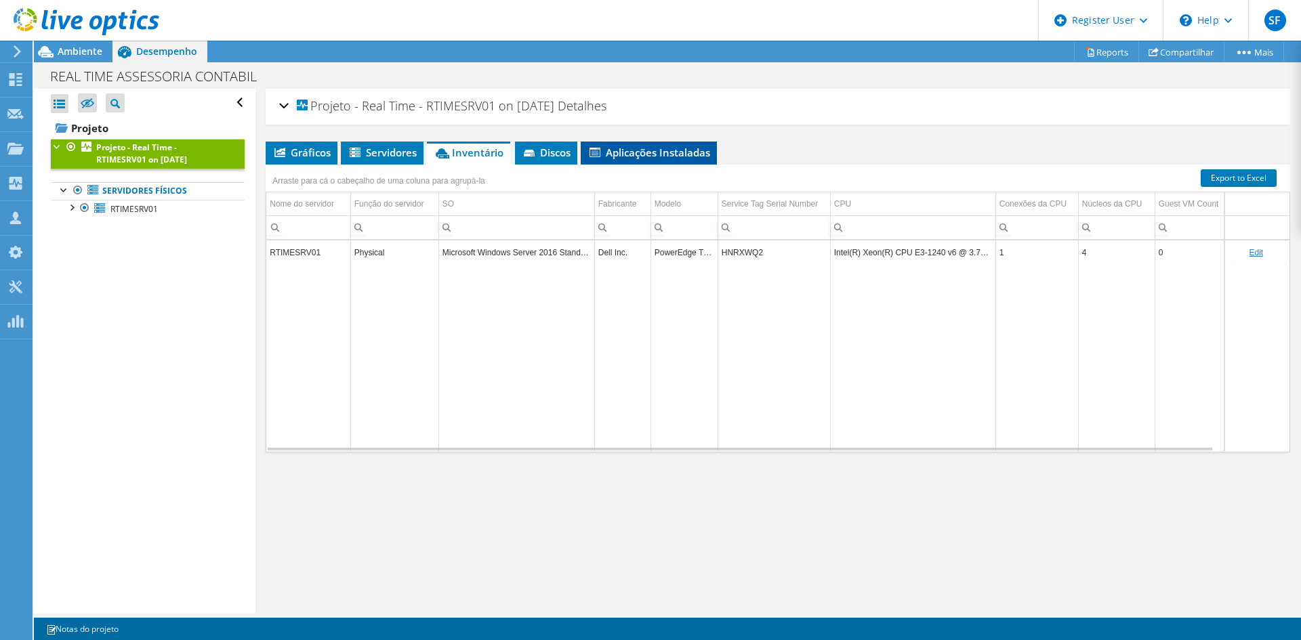
click at [617, 147] on span "Aplicações Instaladas" at bounding box center [648, 153] width 123 height 14
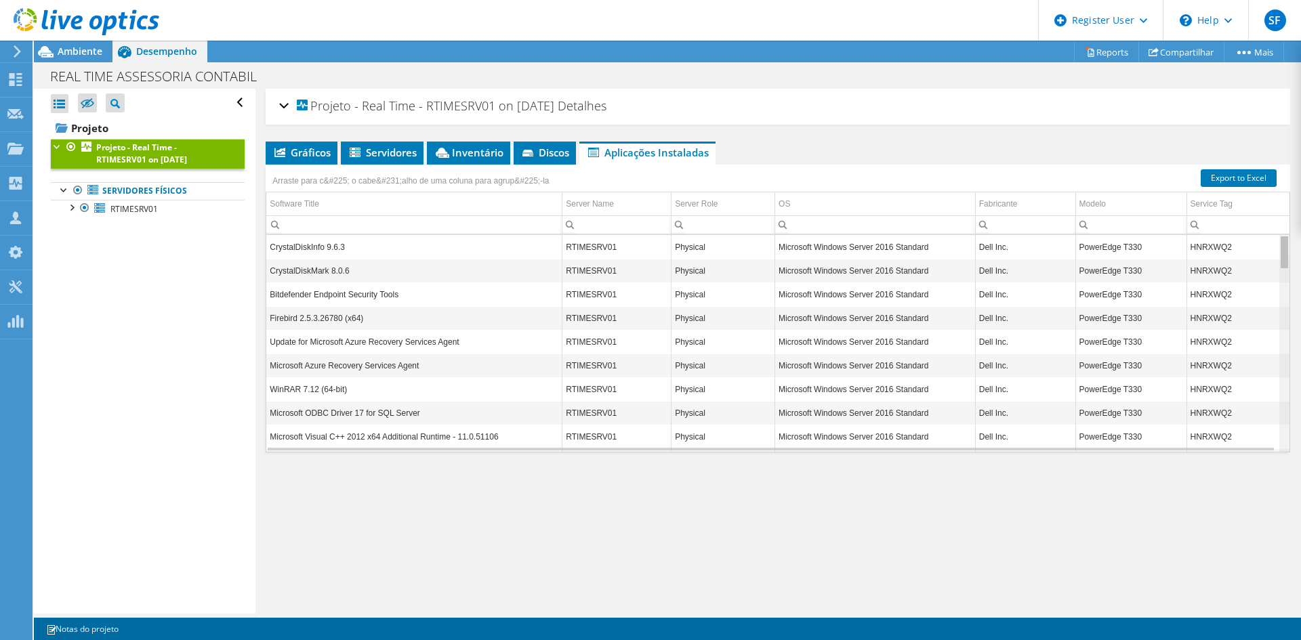
drag, startPoint x: 1277, startPoint y: 426, endPoint x: 1266, endPoint y: 219, distance: 207.6
click at [1266, 219] on body "SF Usuário Dell Sofia Ferreira Sofia.Ferreira@dell.com Dell My Profile Log Out …" at bounding box center [650, 320] width 1301 height 640
click at [369, 146] on span "Servidores" at bounding box center [382, 153] width 69 height 14
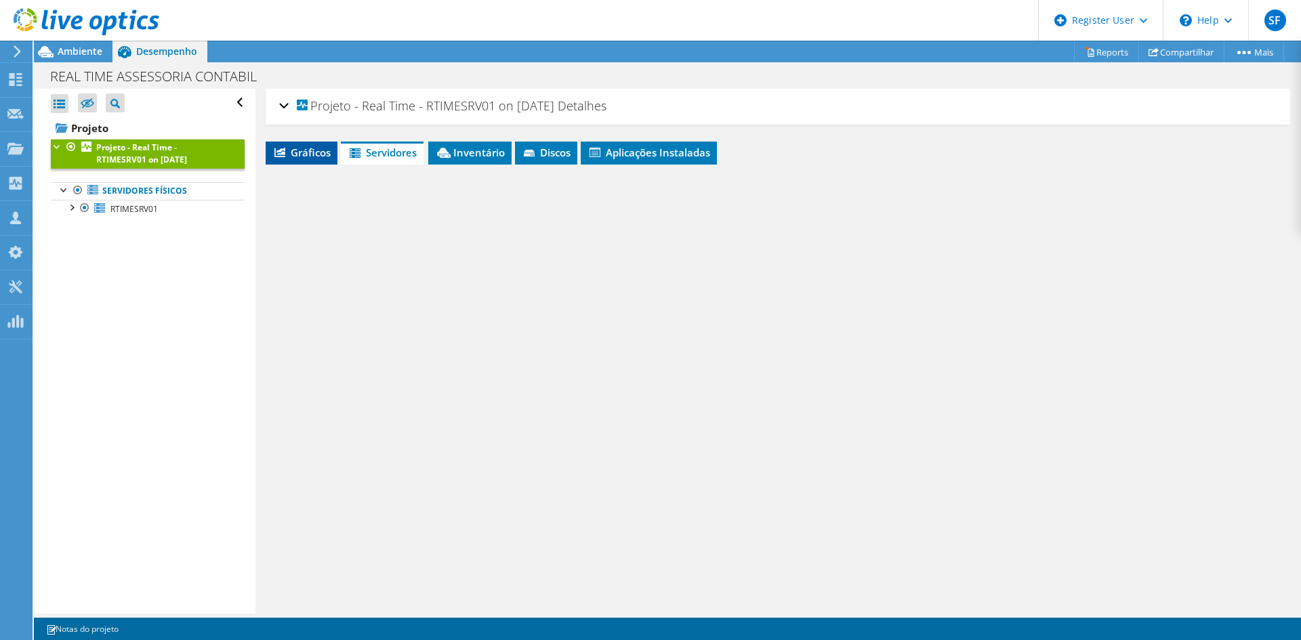
click at [318, 148] on span "Gráficos" at bounding box center [301, 153] width 58 height 14
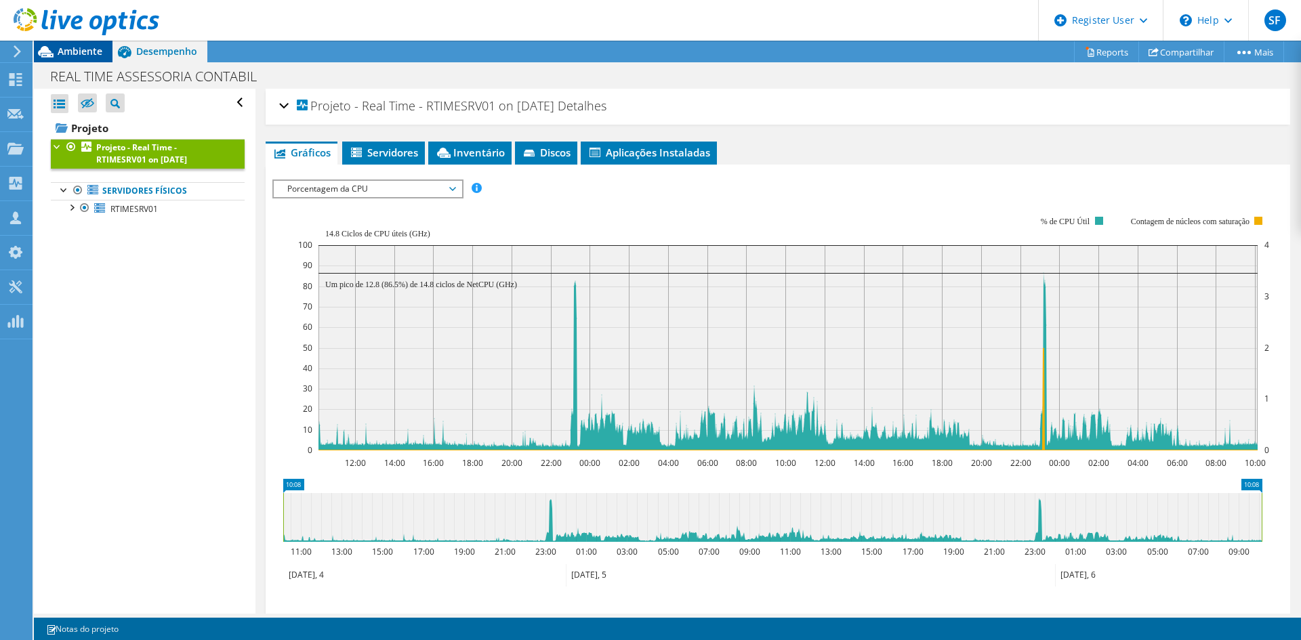
click at [93, 48] on span "Ambiente" at bounding box center [80, 51] width 45 height 13
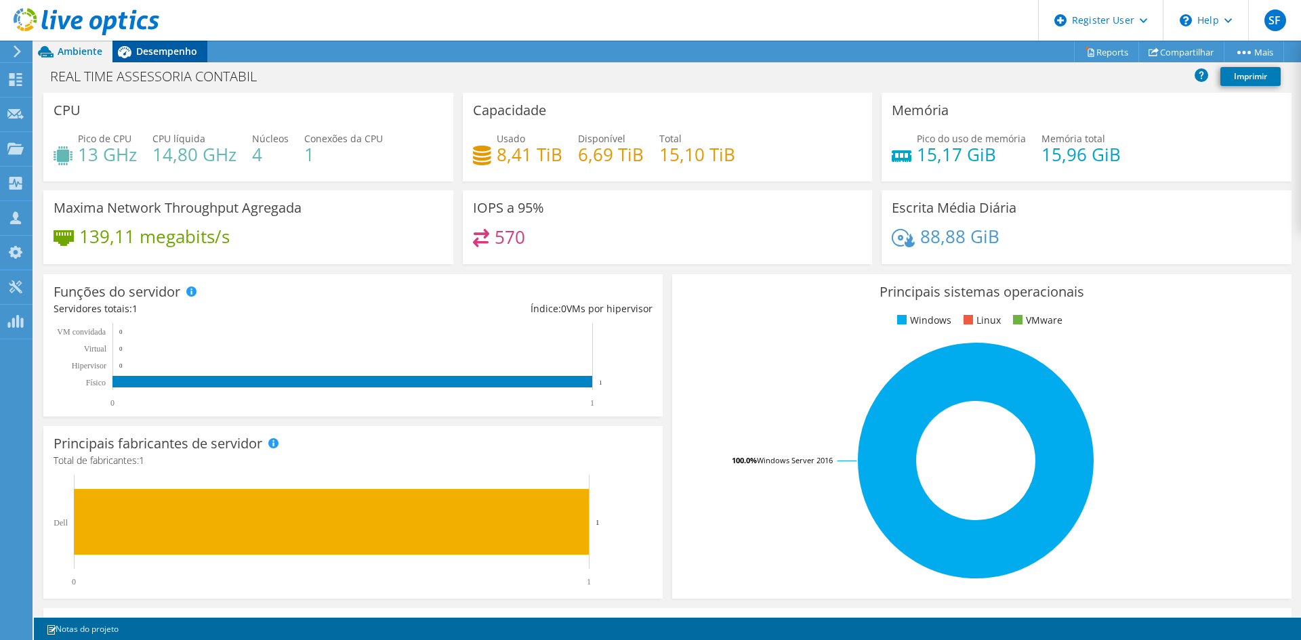
click at [138, 46] on span "Desempenho" at bounding box center [166, 51] width 61 height 13
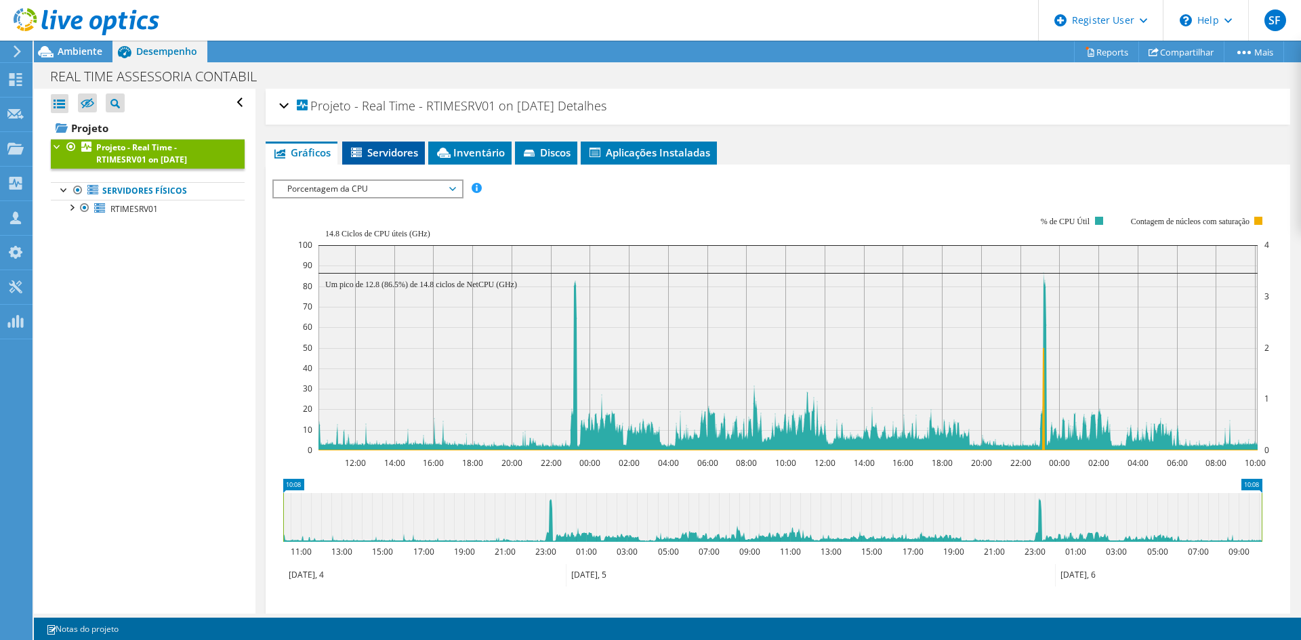
click at [416, 159] on span "Servidores" at bounding box center [383, 153] width 69 height 14
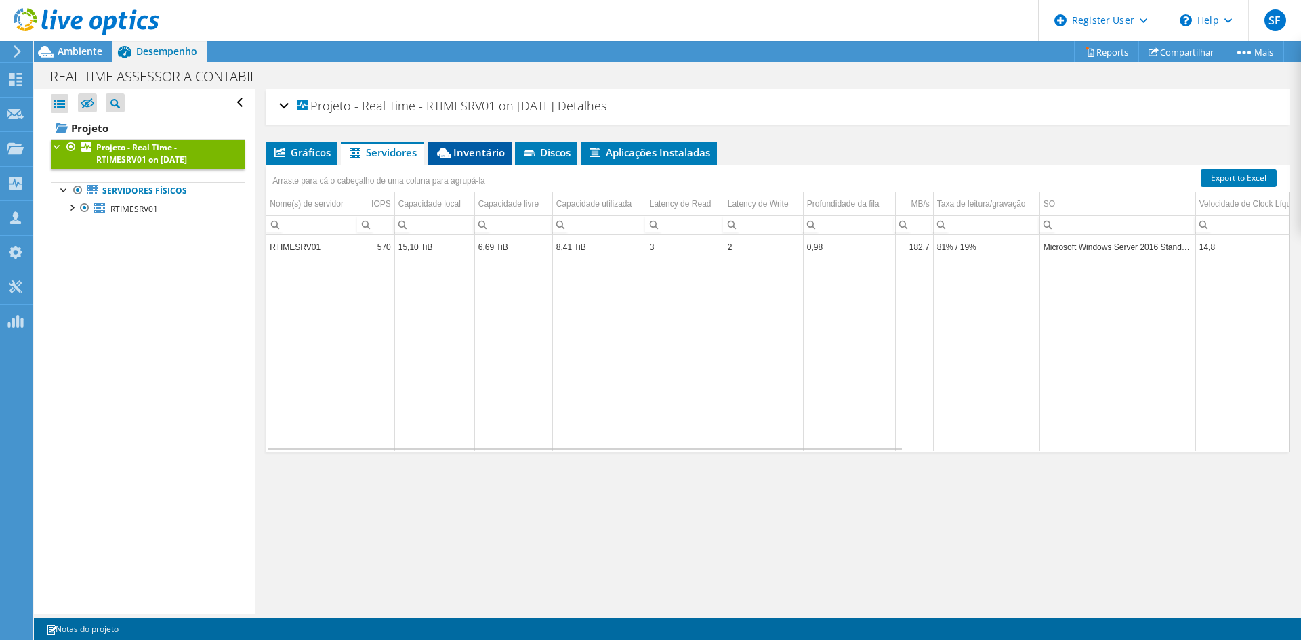
click at [480, 155] on span "Inventário" at bounding box center [470, 153] width 70 height 14
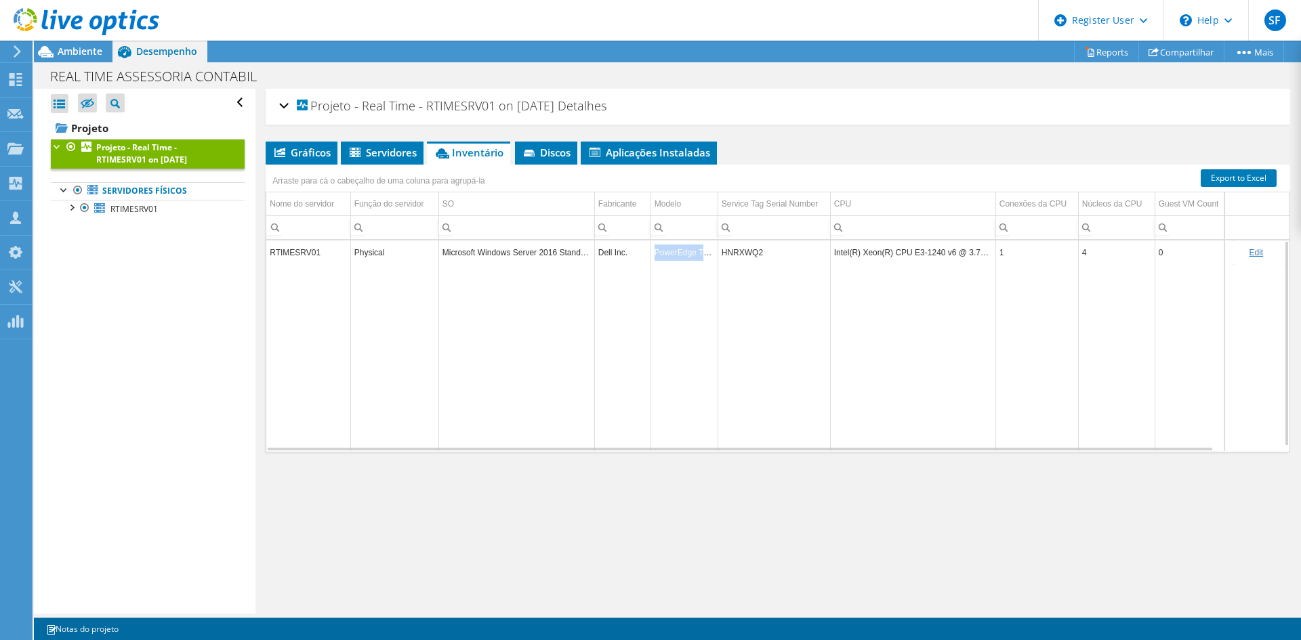
drag, startPoint x: 714, startPoint y: 257, endPoint x: 653, endPoint y: 255, distance: 61.0
click at [653, 255] on td "PowerEdge T330" at bounding box center [683, 253] width 67 height 24
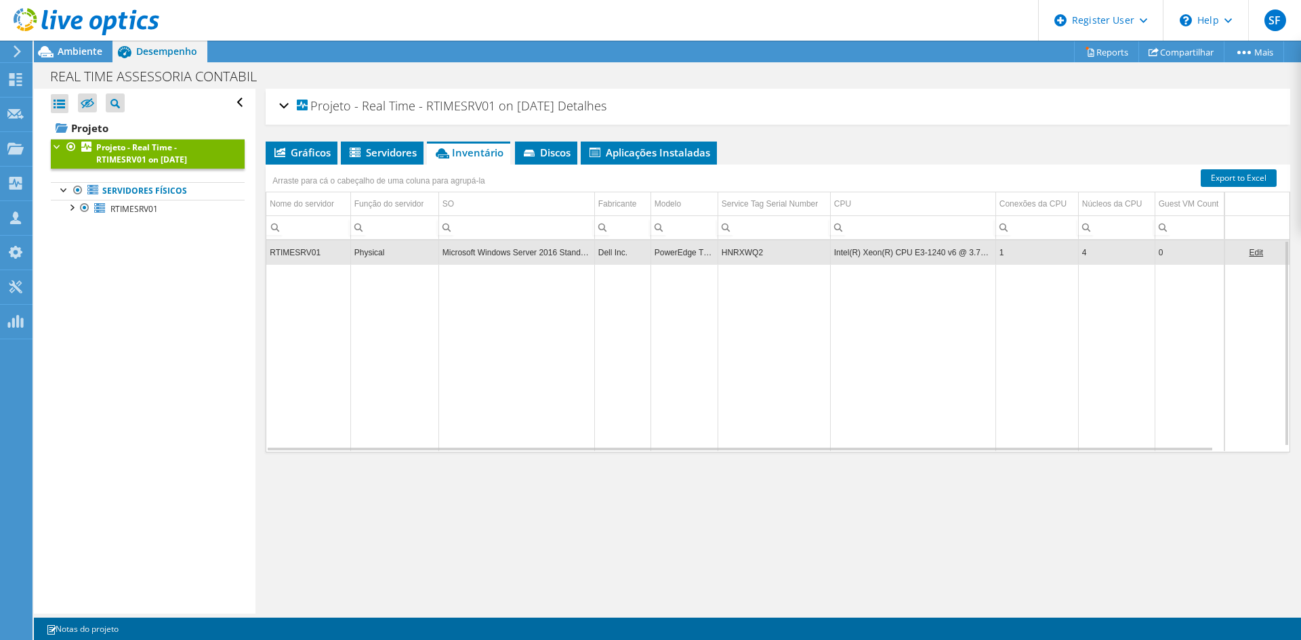
click at [751, 491] on div "Projeto - Real Time - RTIMESRV01 on 8/7/2025 Detalhes Duração 2 dias, 0 h, 0 mi…" at bounding box center [777, 351] width 1045 height 525
click at [98, 51] on span "Ambiente" at bounding box center [80, 51] width 45 height 13
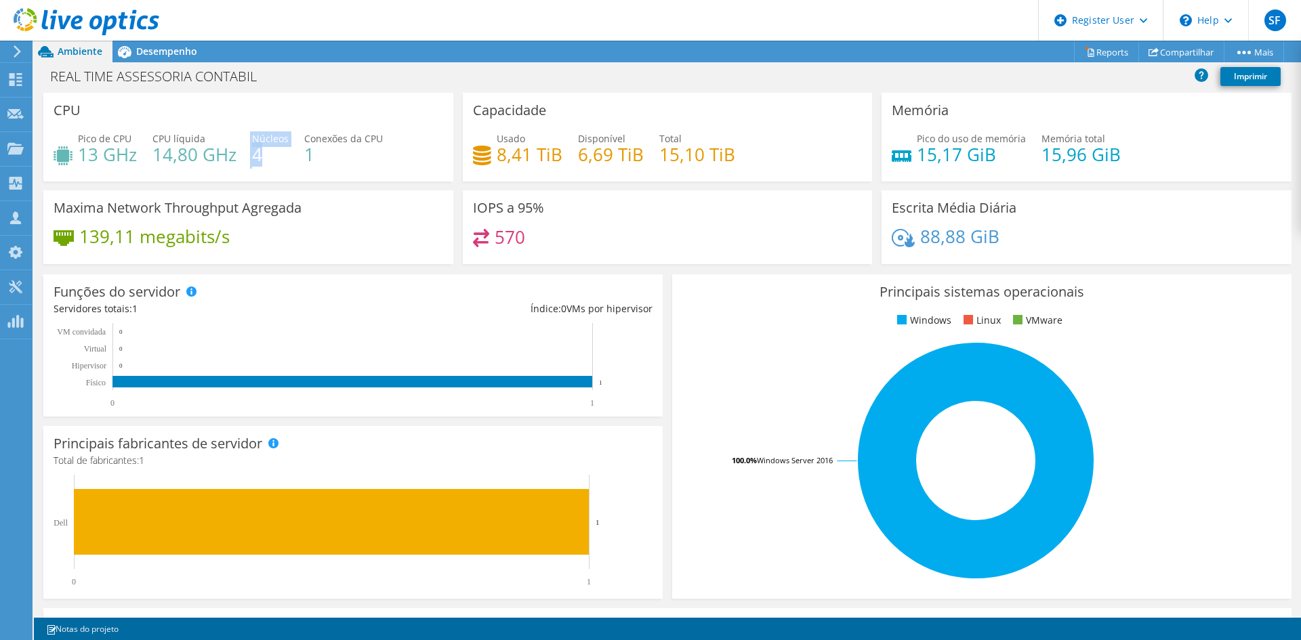
drag, startPoint x: 261, startPoint y: 157, endPoint x: 250, endPoint y: 159, distance: 10.9
click at [250, 159] on div "Pico de CPU 13 GHz CPU líquida 14,80 GHz Núcleos 4 Conexões da CPU 1" at bounding box center [249, 153] width 390 height 44
click at [263, 160] on h4 "4" at bounding box center [270, 154] width 37 height 15
click at [132, 51] on icon at bounding box center [124, 52] width 24 height 24
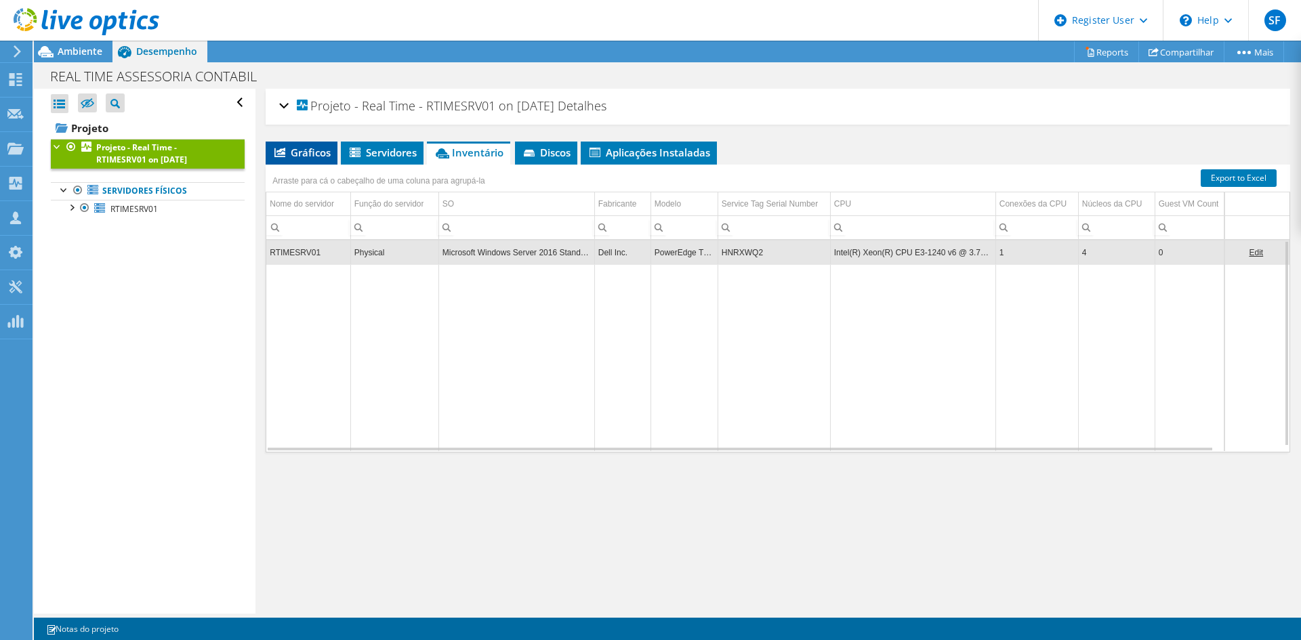
click at [274, 146] on span "Gráficos" at bounding box center [301, 153] width 58 height 14
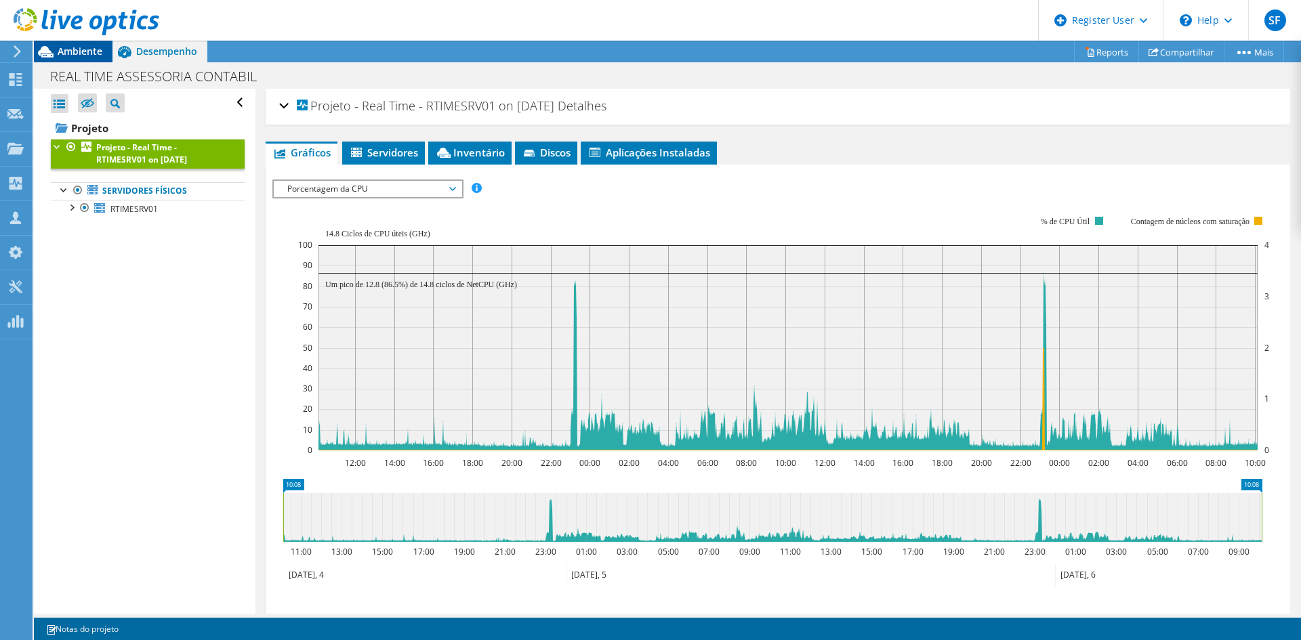
click at [85, 56] on span "Ambiente" at bounding box center [80, 51] width 45 height 13
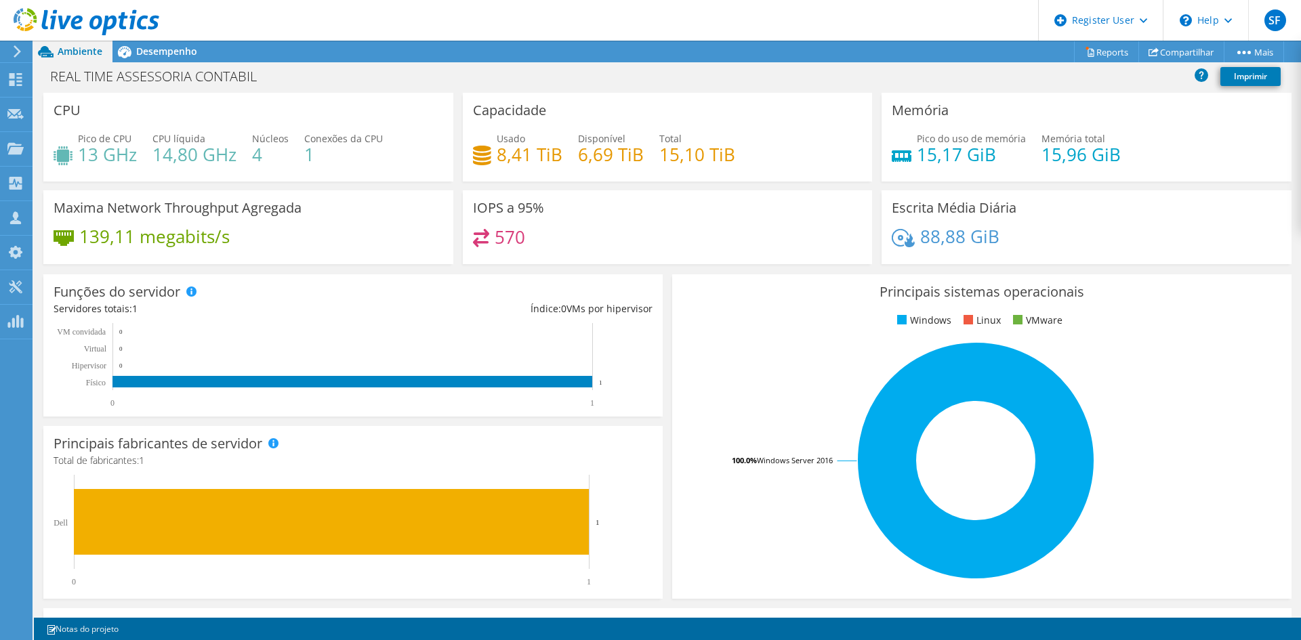
scroll to position [132, 0]
click at [146, 56] on span "Desempenho" at bounding box center [166, 51] width 61 height 13
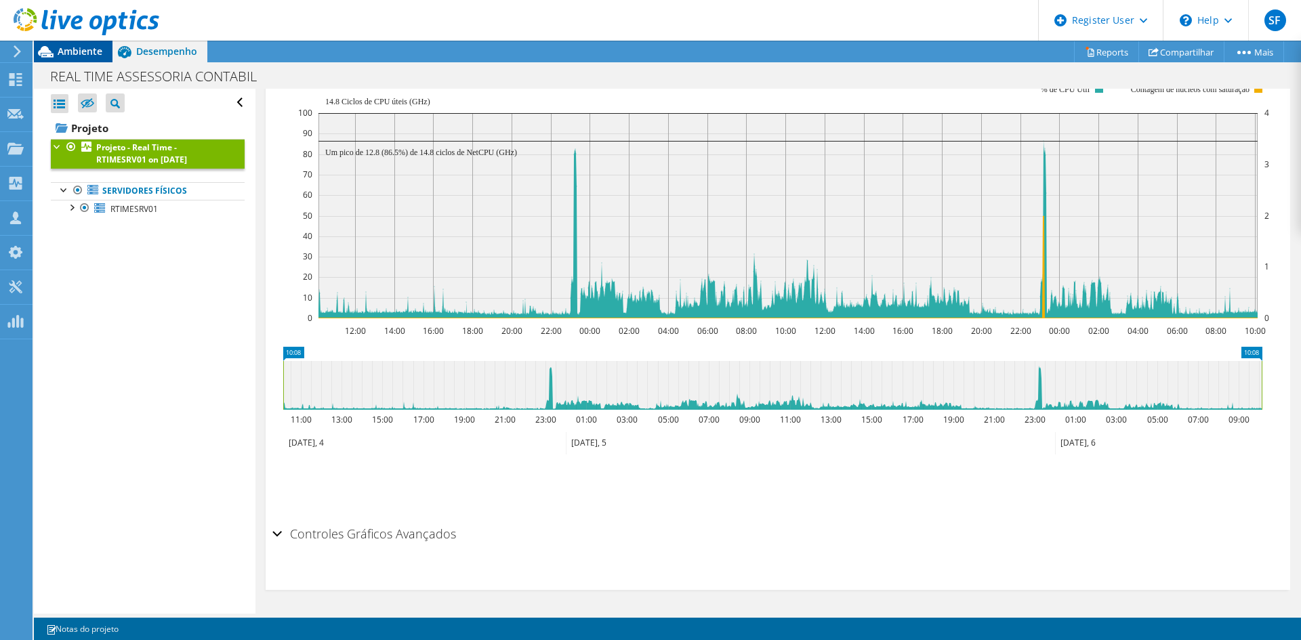
click at [101, 61] on div "Ambiente" at bounding box center [73, 52] width 79 height 22
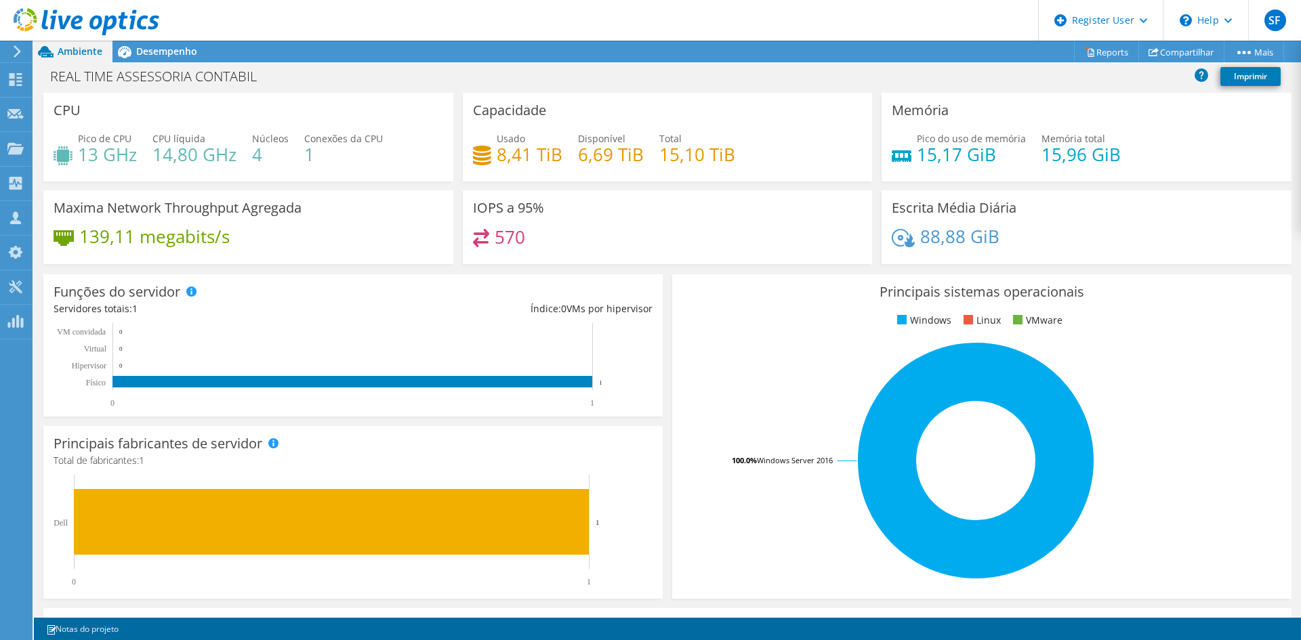
scroll to position [0, 0]
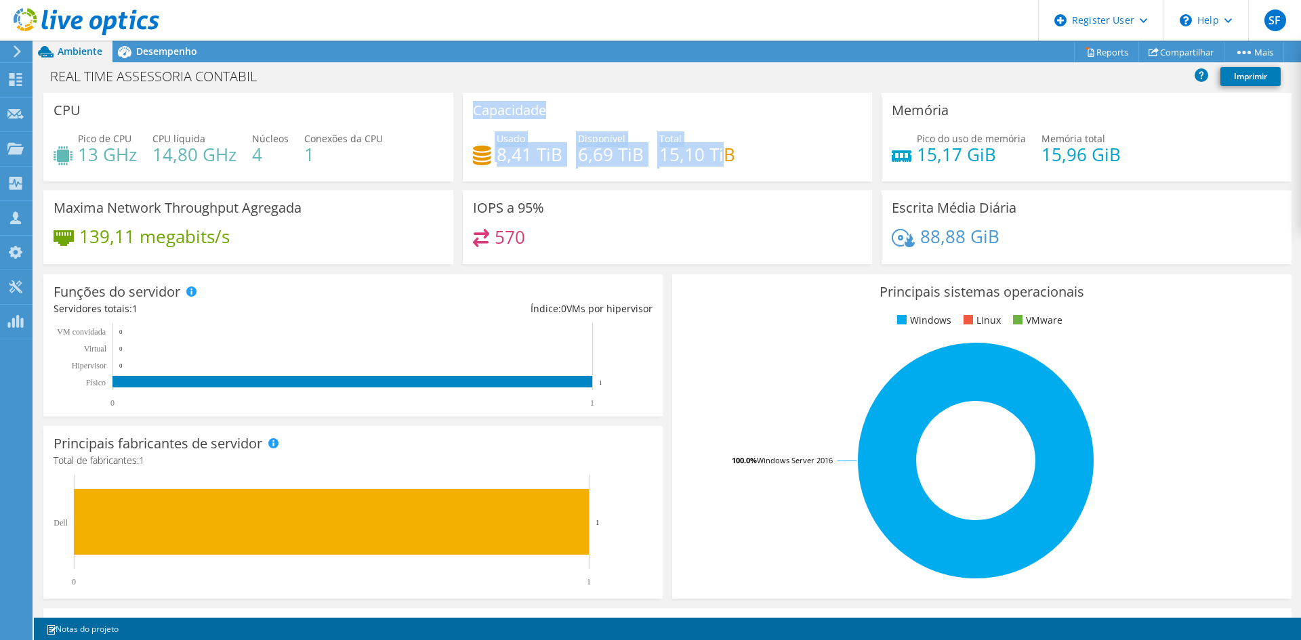
drag, startPoint x: 721, startPoint y: 166, endPoint x: 465, endPoint y: 108, distance: 262.0
click at [465, 108] on div "Capacidade Usado 8,41 TiB Disponível 6,69 TiB Total 15,10 TiB" at bounding box center [668, 137] width 410 height 89
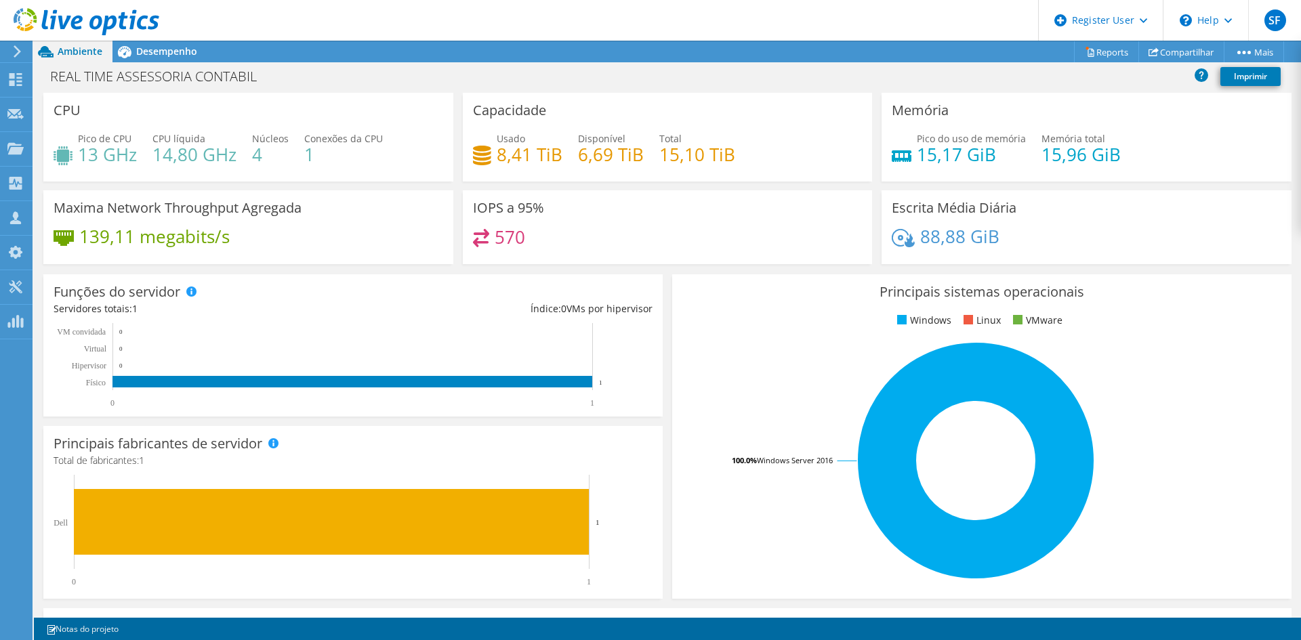
click at [867, 264] on div "IOPS a 95% 570" at bounding box center [667, 231] width 419 height 83
drag, startPoint x: 1111, startPoint y: 161, endPoint x: 880, endPoint y: 108, distance: 237.0
click at [882, 108] on div "Memória Pico do uso de memória 15,17 GiB Memória total 15,96 GiB" at bounding box center [1087, 137] width 410 height 89
click at [866, 203] on div "IOPS a 95% 570" at bounding box center [667, 227] width 419 height 74
